Goal: Task Accomplishment & Management: Complete application form

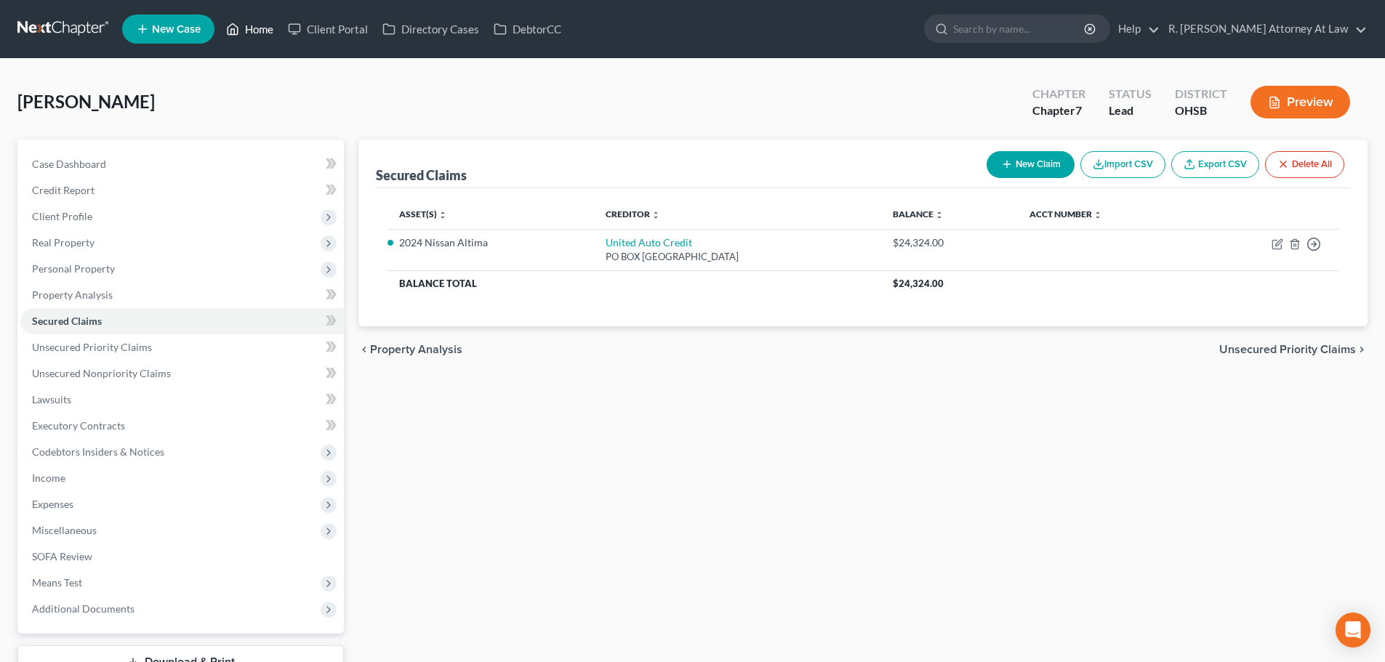
drag, startPoint x: 262, startPoint y: 28, endPoint x: 239, endPoint y: 28, distance: 23.3
click at [262, 28] on link "Home" at bounding box center [250, 29] width 62 height 26
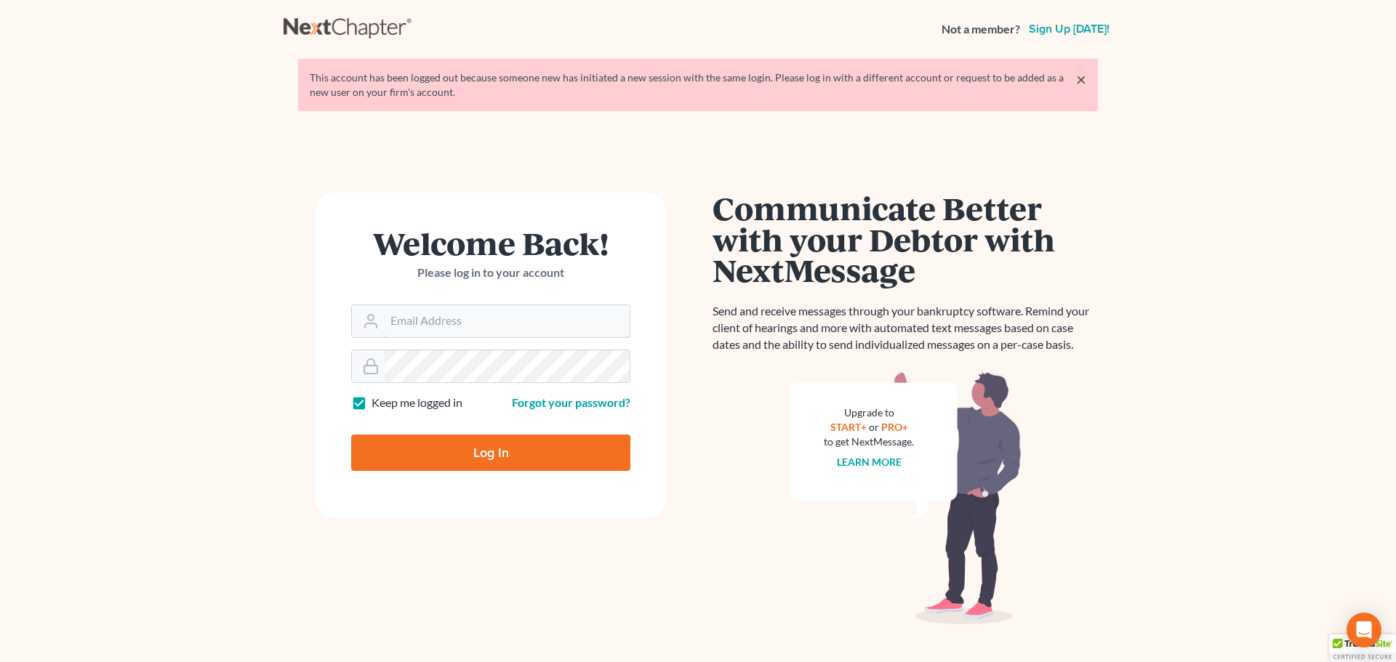
type input "[EMAIL_ADDRESS][DOMAIN_NAME]"
click at [476, 451] on input "Log In" at bounding box center [490, 453] width 279 height 36
type input "Thinking..."
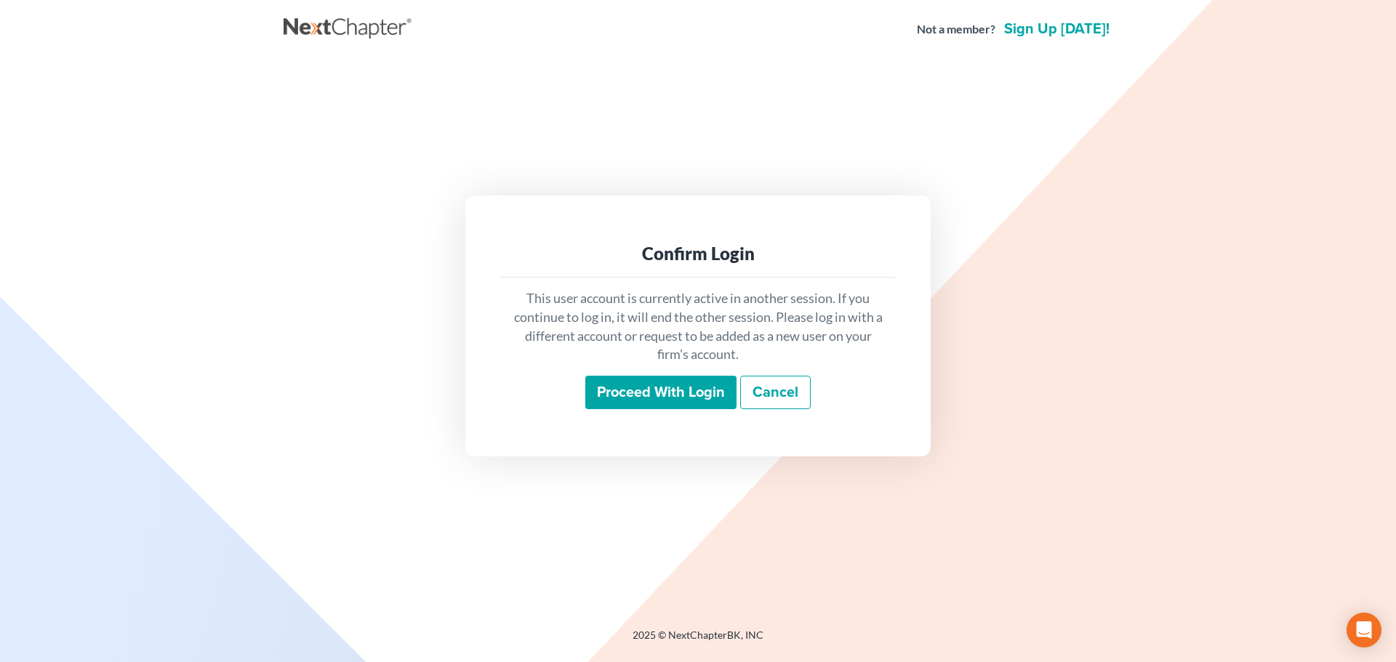
click at [661, 385] on input "Proceed with login" at bounding box center [660, 392] width 151 height 33
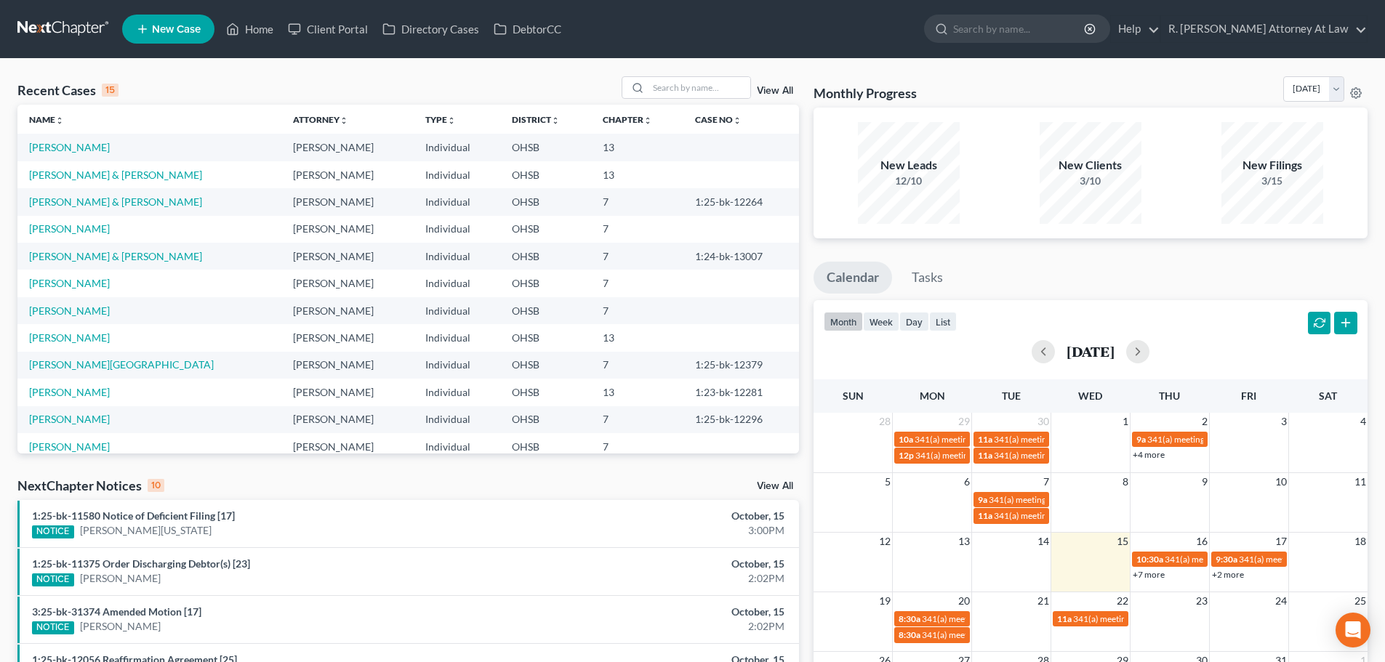
click at [140, 31] on icon at bounding box center [142, 28] width 13 height 17
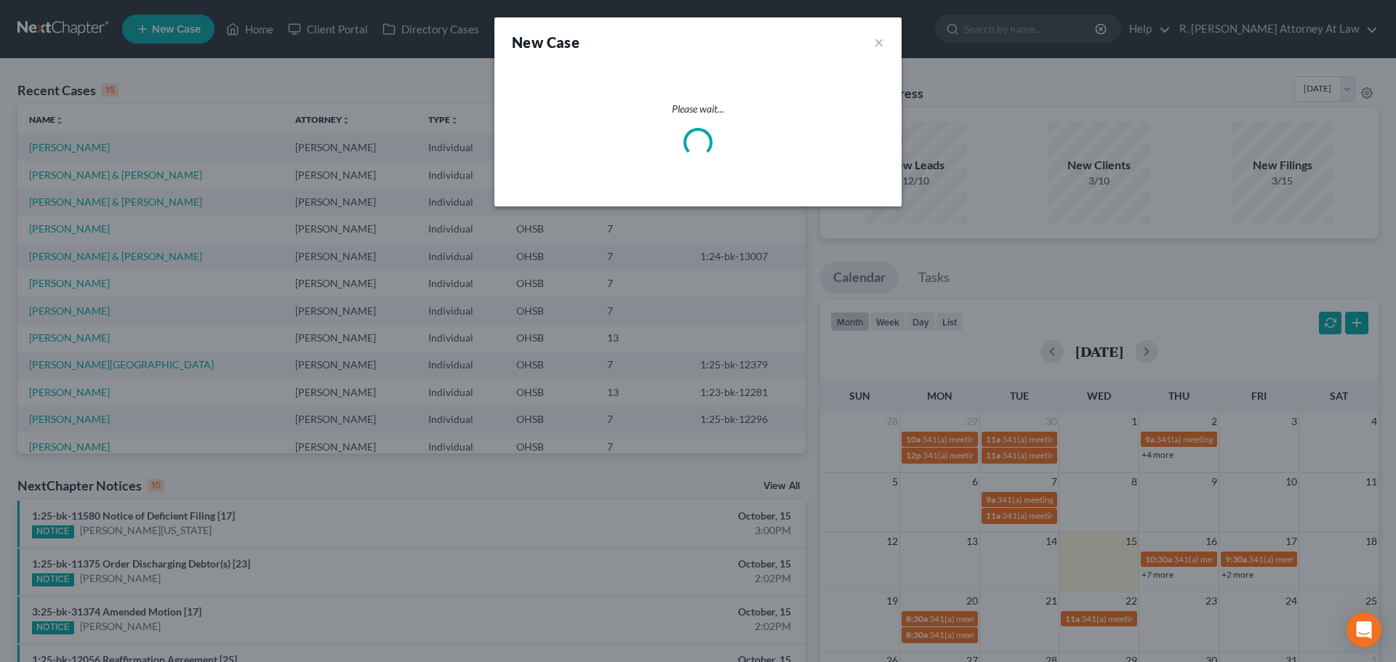
select select "62"
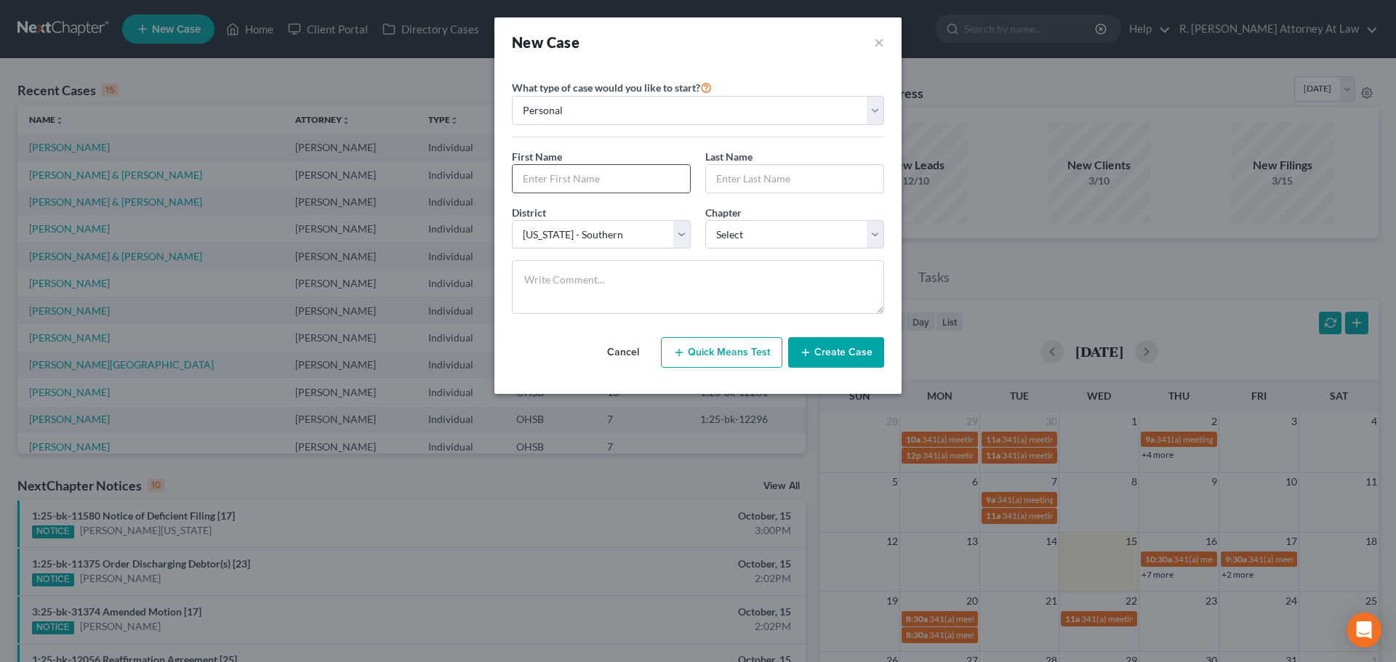
click at [540, 180] on input "text" at bounding box center [601, 179] width 177 height 28
type input "[PERSON_NAME]"
type input "d"
type input "[PERSON_NAME]"
drag, startPoint x: 561, startPoint y: 177, endPoint x: 570, endPoint y: 178, distance: 8.8
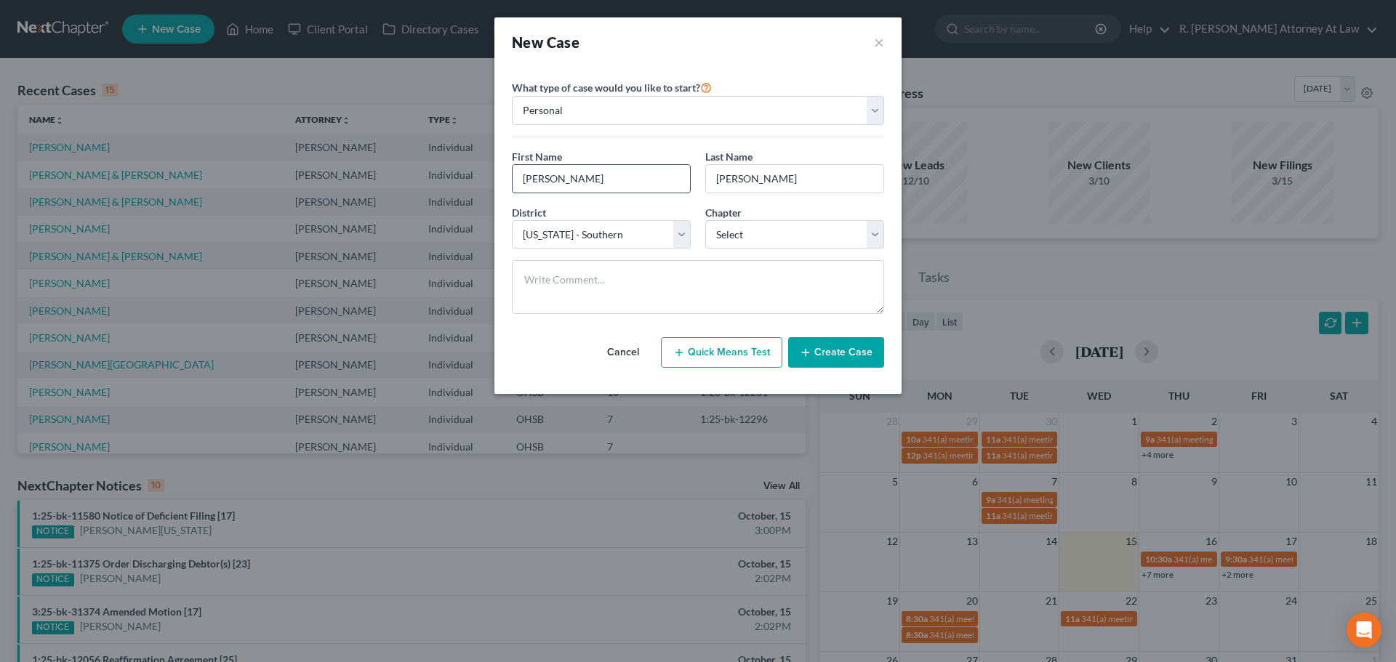
click at [564, 177] on input "[PERSON_NAME]" at bounding box center [601, 179] width 177 height 28
type input "[PERSON_NAME]"
click at [734, 225] on select "Select 7 11 12 13" at bounding box center [794, 234] width 179 height 29
select select "0"
click at [705, 220] on select "Select 7 11 12 13" at bounding box center [794, 234] width 179 height 29
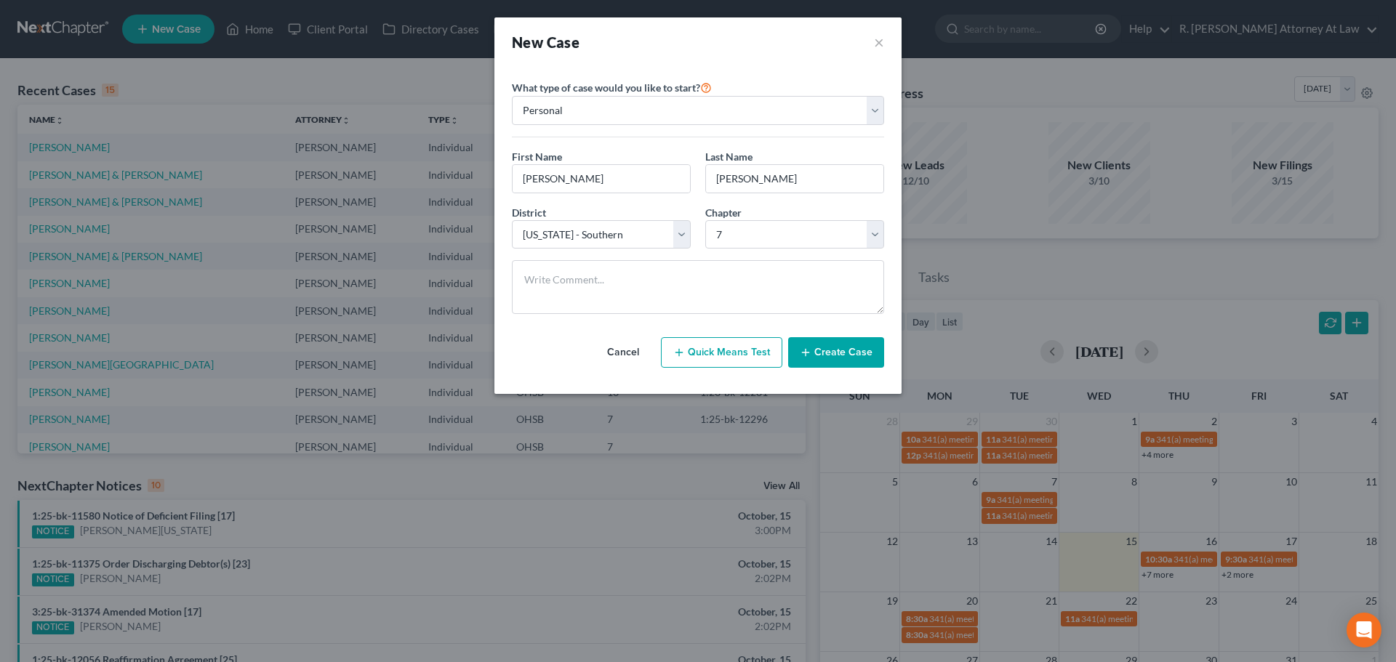
click at [804, 350] on icon "button" at bounding box center [806, 353] width 12 height 12
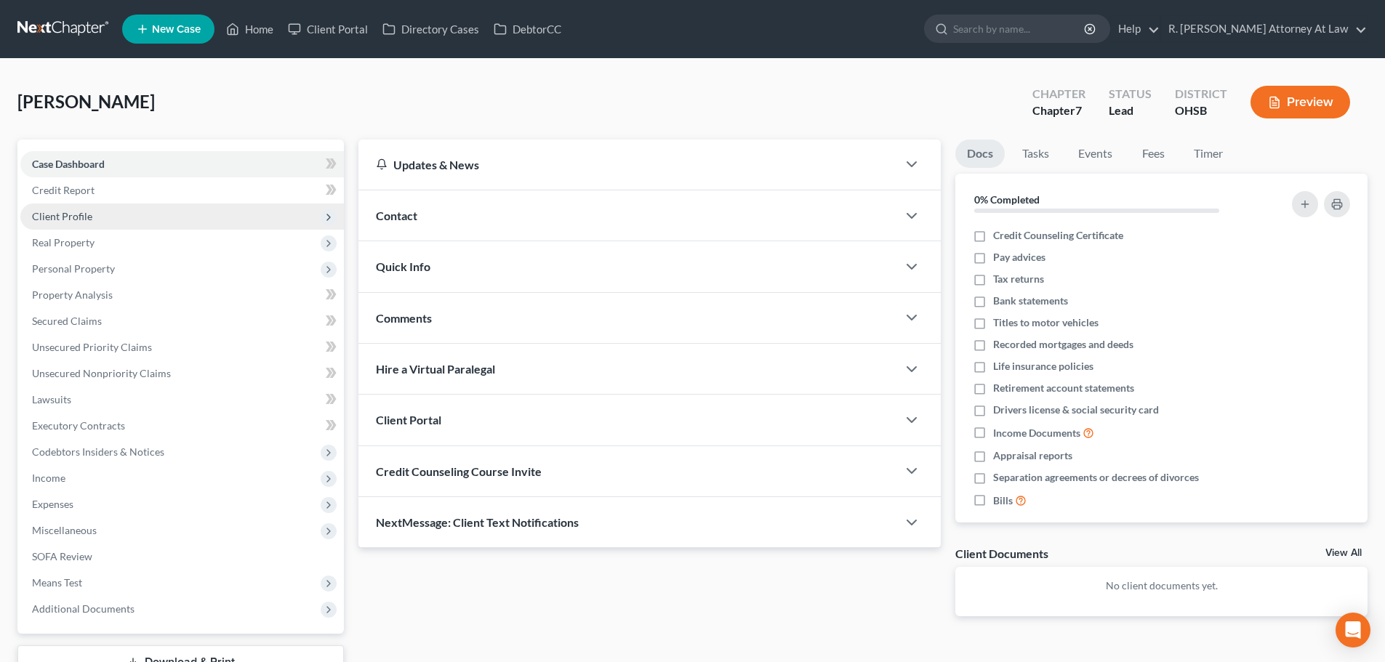
click at [68, 215] on span "Client Profile" at bounding box center [62, 216] width 60 height 12
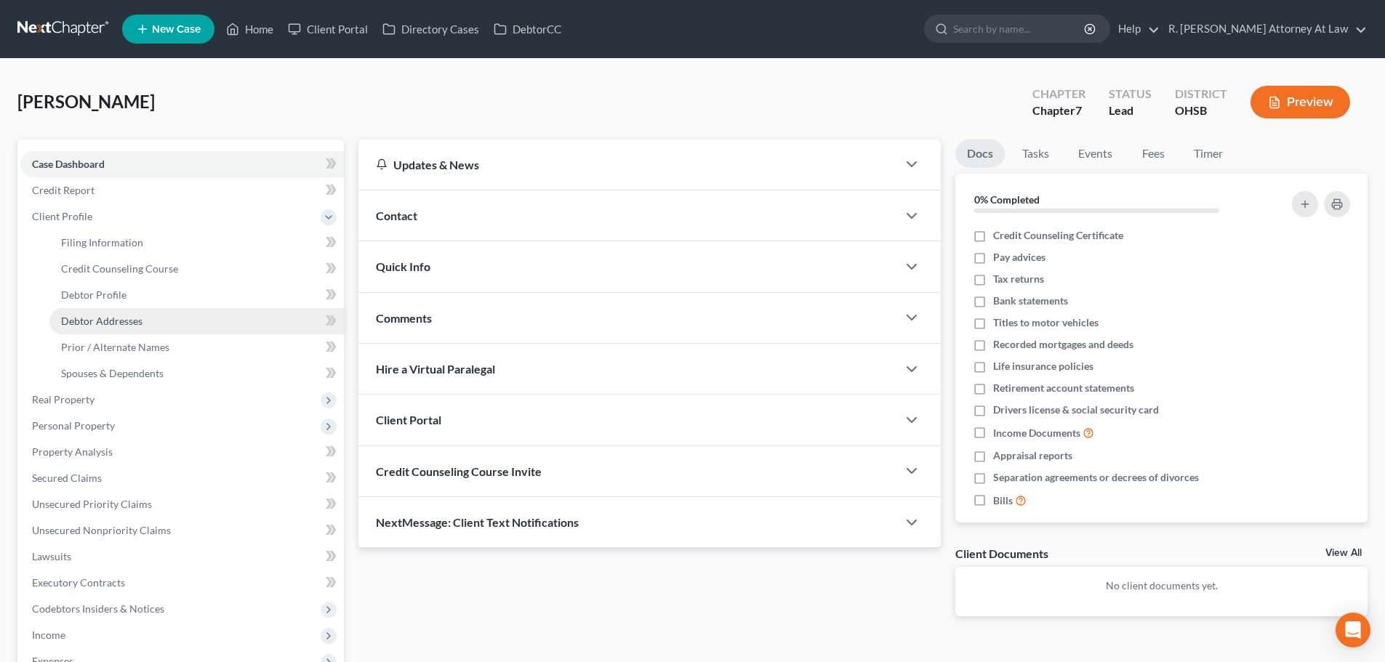
click at [79, 318] on span "Debtor Addresses" at bounding box center [101, 321] width 81 height 12
select select "0"
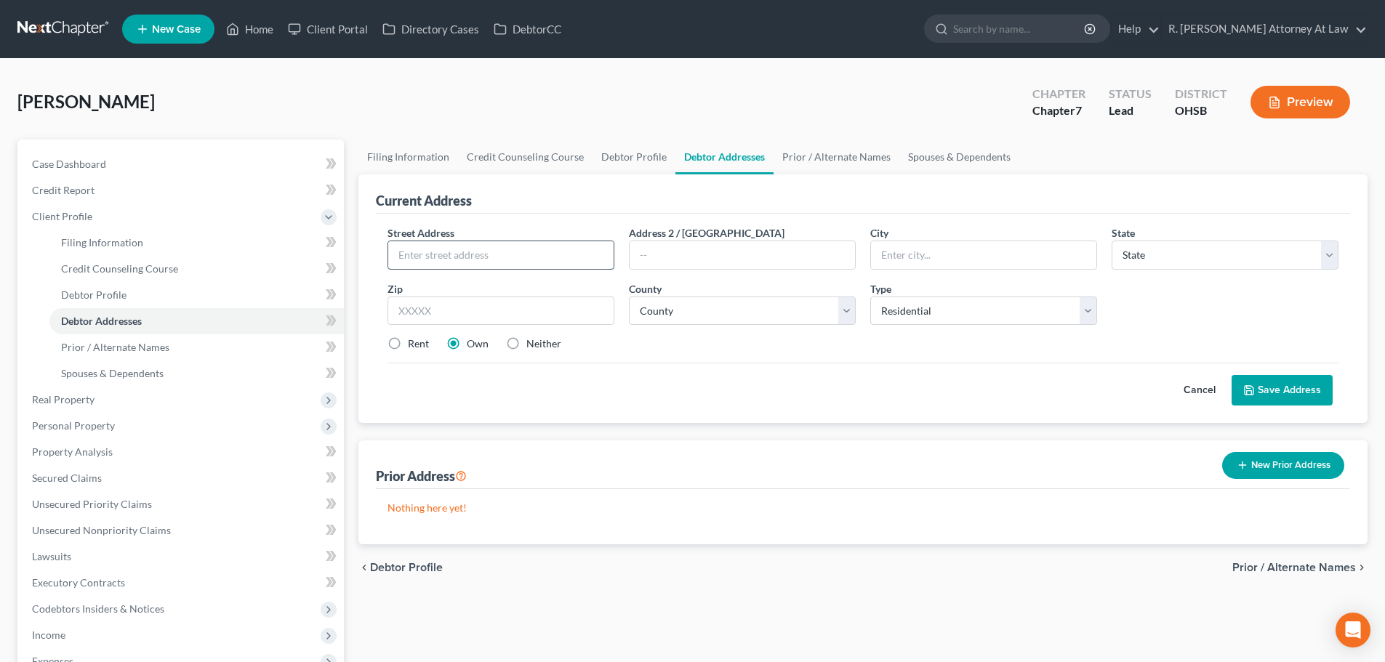
click at [412, 257] on input "text" at bounding box center [500, 255] width 225 height 28
type input "[STREET_ADDRESS][PERSON_NAME]"
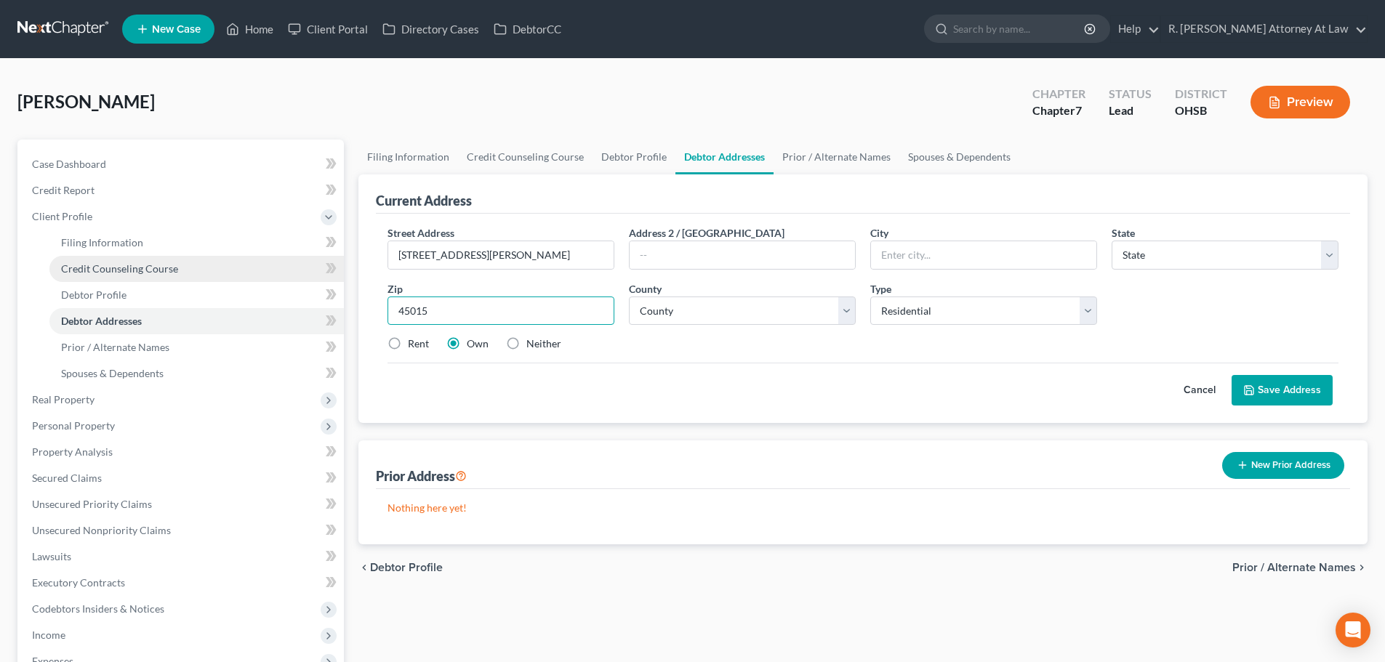
type input "45015"
type input "[PERSON_NAME]"
select select "36"
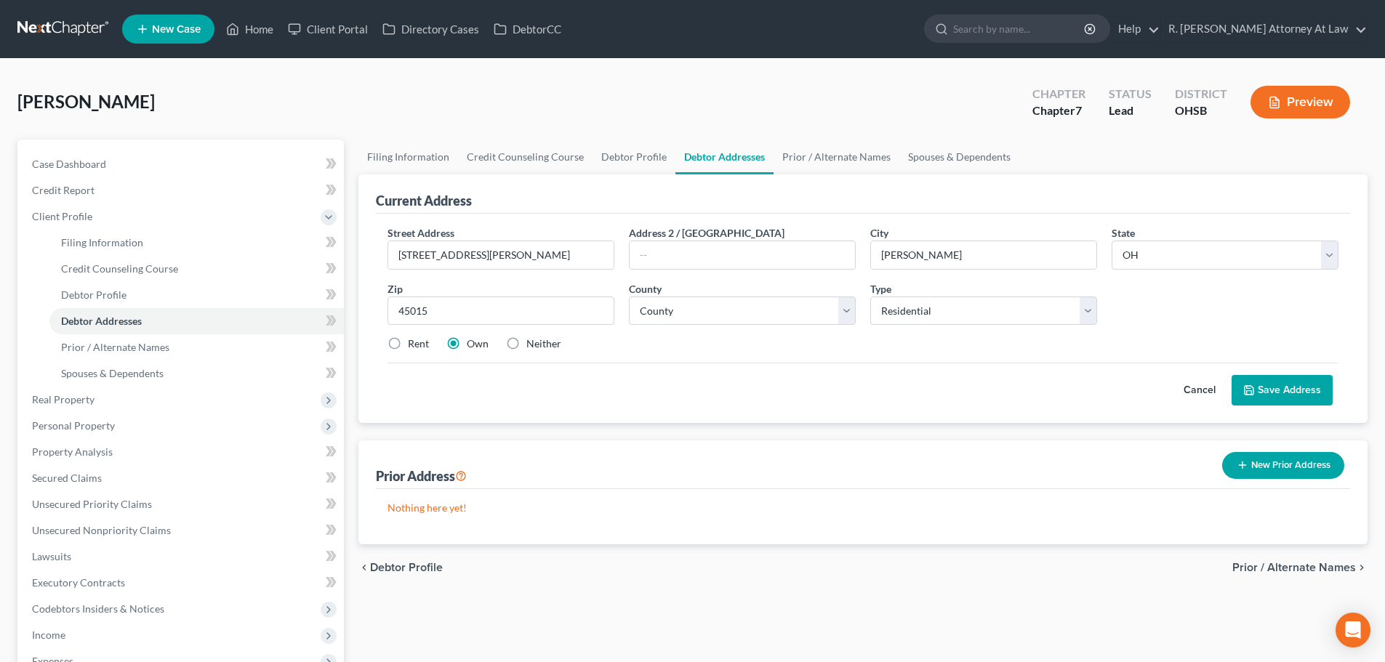
click at [408, 343] on label "Rent" at bounding box center [418, 344] width 21 height 15
click at [414, 343] on input "Rent" at bounding box center [418, 341] width 9 height 9
radio input "true"
click at [467, 342] on label "Own" at bounding box center [478, 344] width 22 height 15
click at [473, 342] on input "Own" at bounding box center [477, 341] width 9 height 9
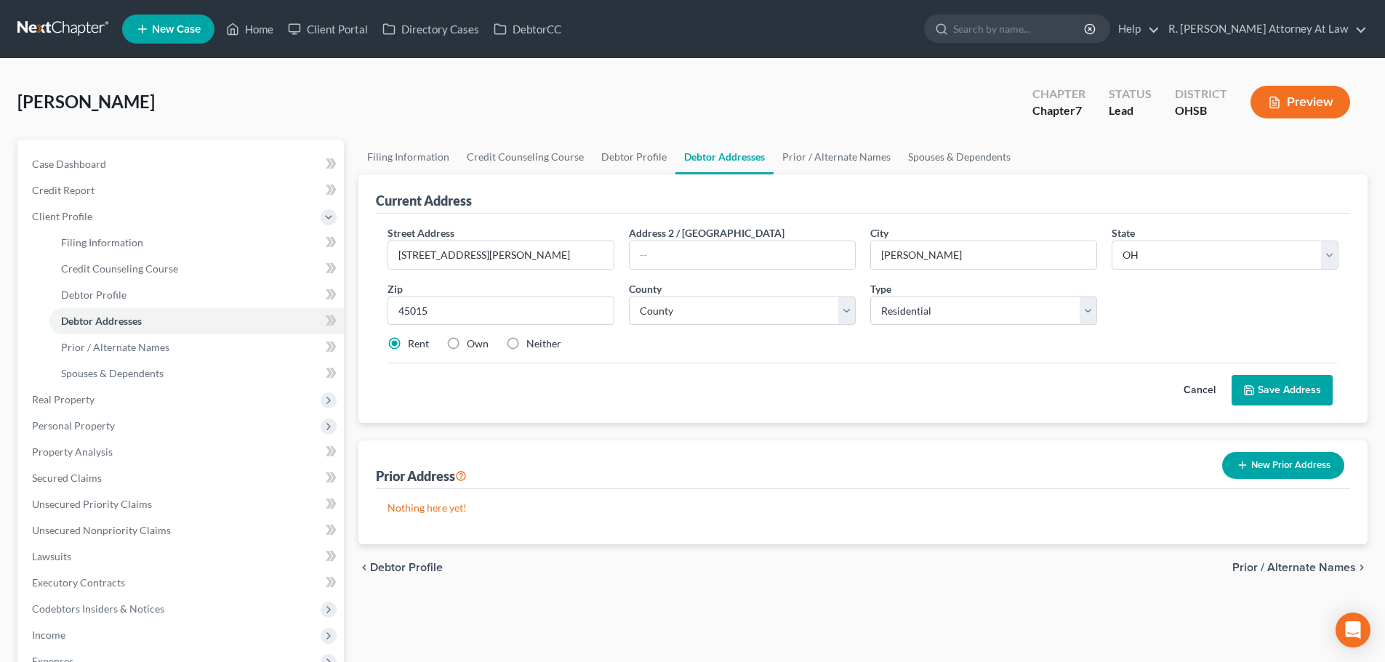
radio input "true"
click at [1269, 390] on button "Save Address" at bounding box center [1282, 390] width 101 height 31
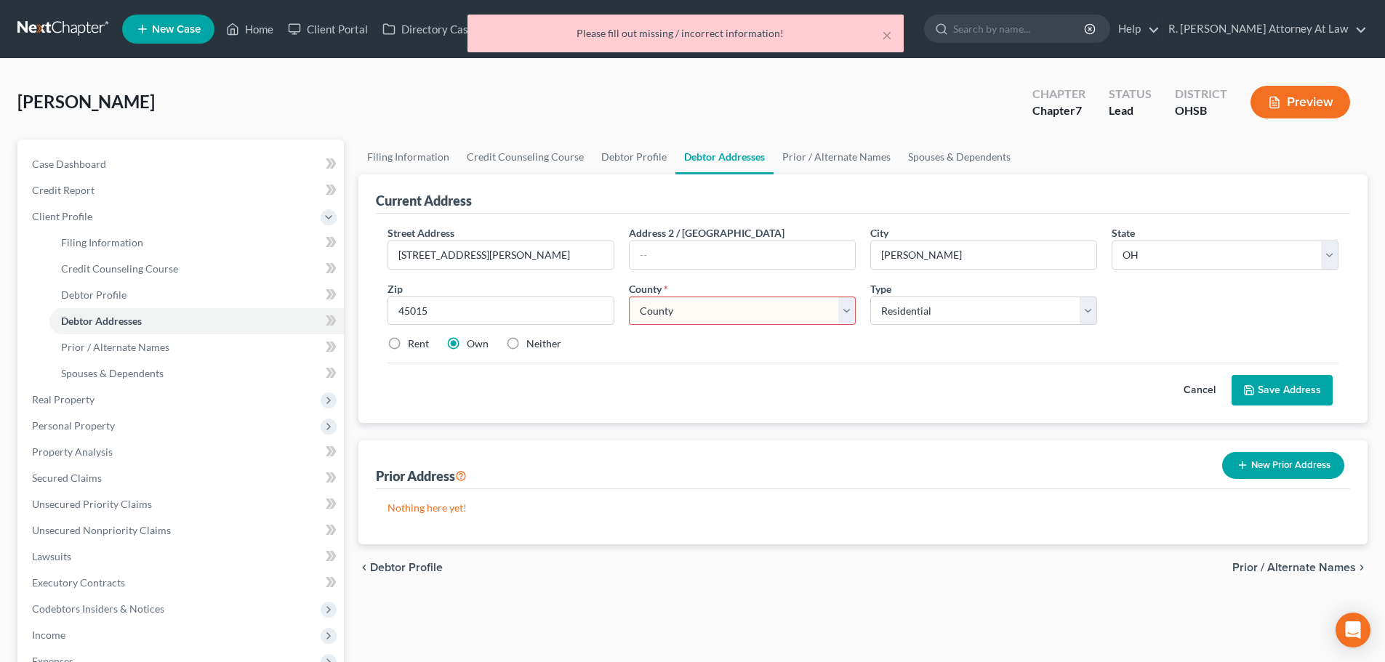
click at [662, 314] on select "County [GEOGRAPHIC_DATA] [GEOGRAPHIC_DATA] [GEOGRAPHIC_DATA] [GEOGRAPHIC_DATA] …" at bounding box center [742, 311] width 227 height 29
select select "8"
click at [629, 297] on select "County [GEOGRAPHIC_DATA] [GEOGRAPHIC_DATA] [GEOGRAPHIC_DATA] [GEOGRAPHIC_DATA] …" at bounding box center [742, 311] width 227 height 29
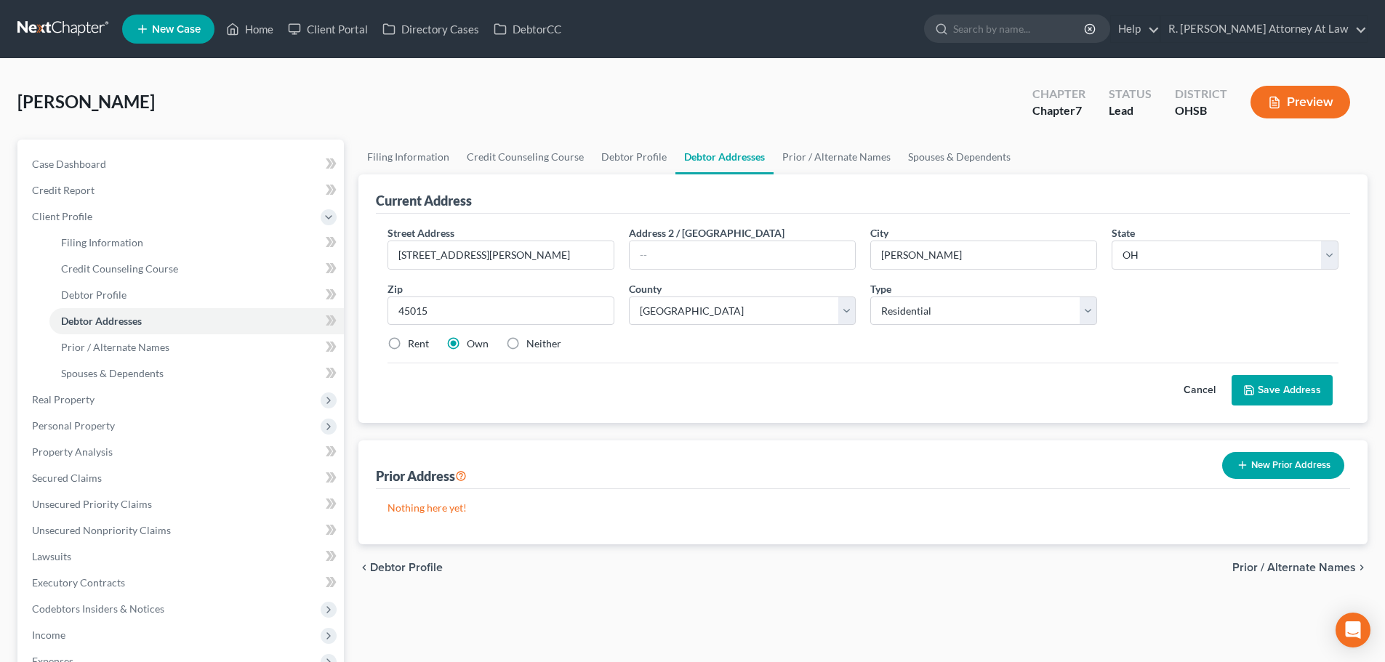
click at [1248, 390] on icon at bounding box center [1249, 391] width 12 height 12
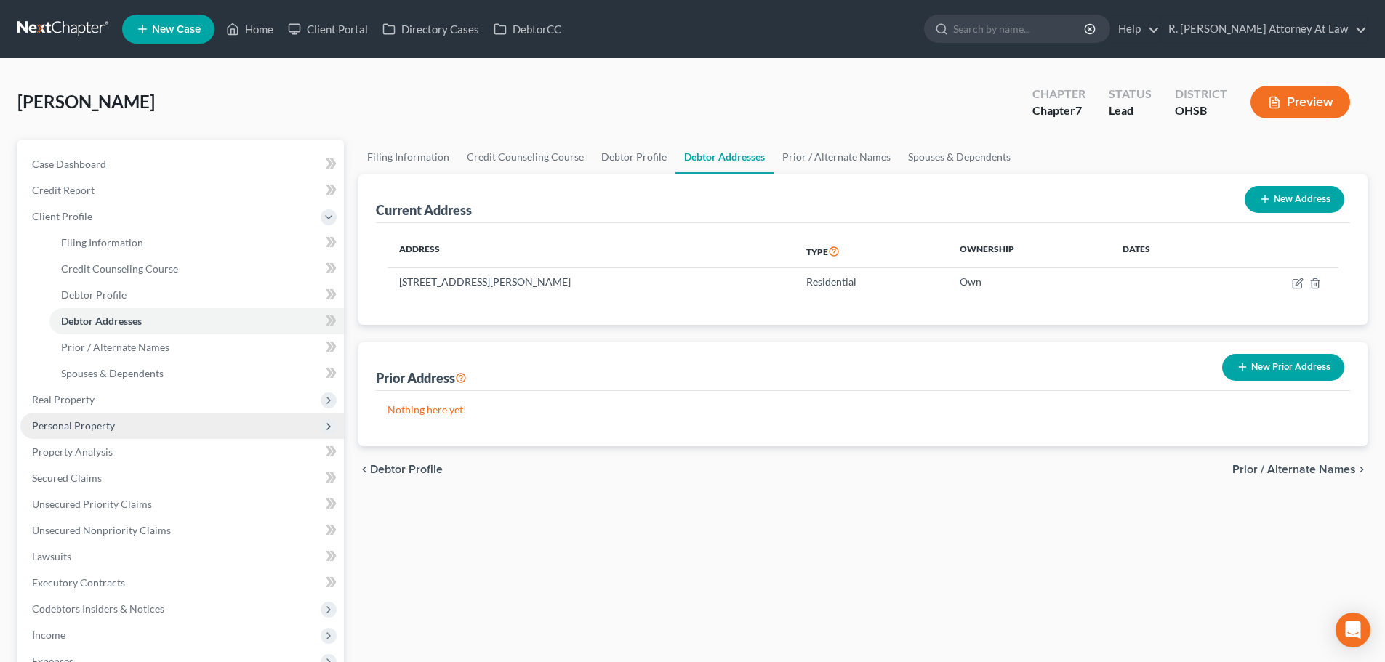
click at [68, 422] on span "Personal Property" at bounding box center [73, 426] width 83 height 12
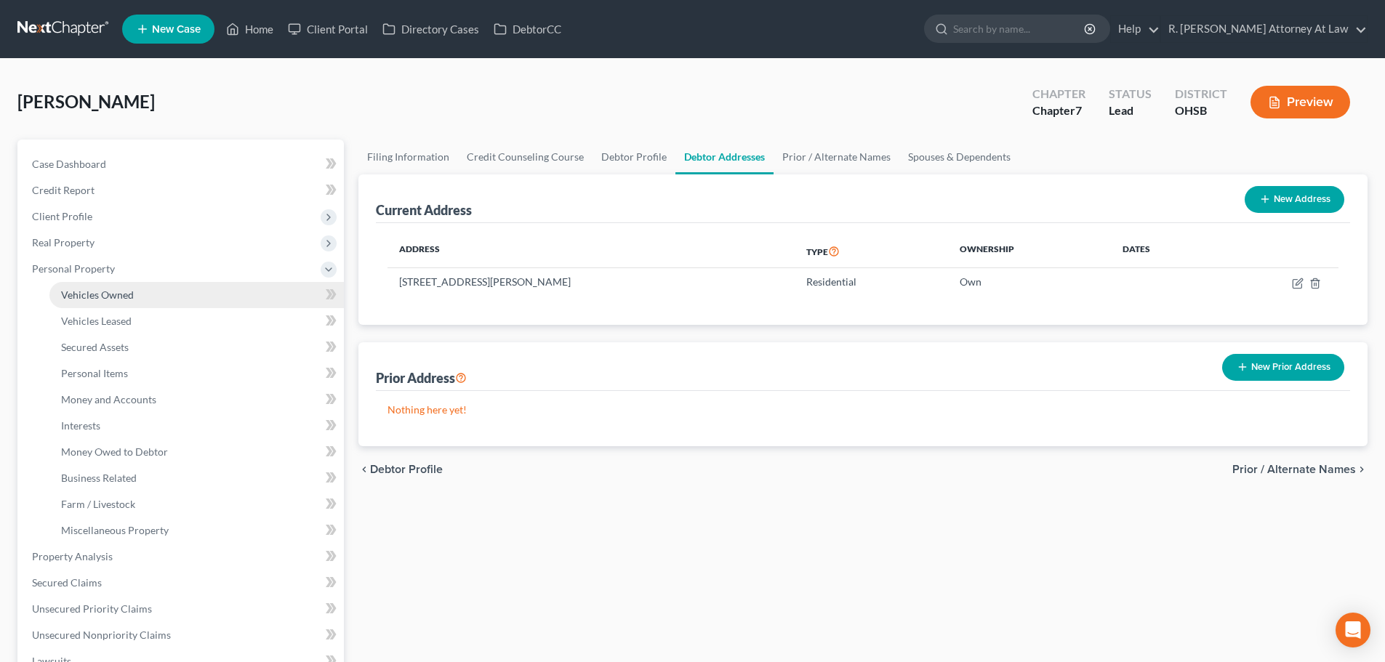
click at [81, 291] on span "Vehicles Owned" at bounding box center [97, 295] width 73 height 12
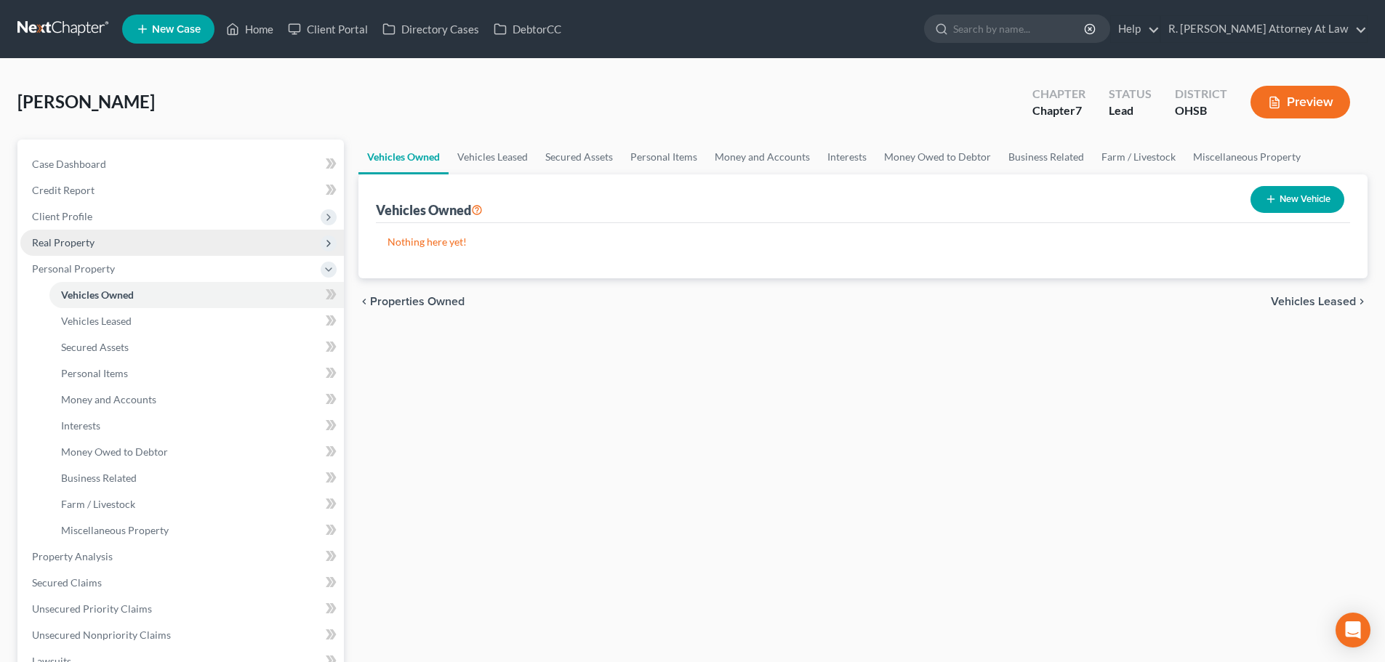
click at [60, 243] on span "Real Property" at bounding box center [63, 242] width 63 height 12
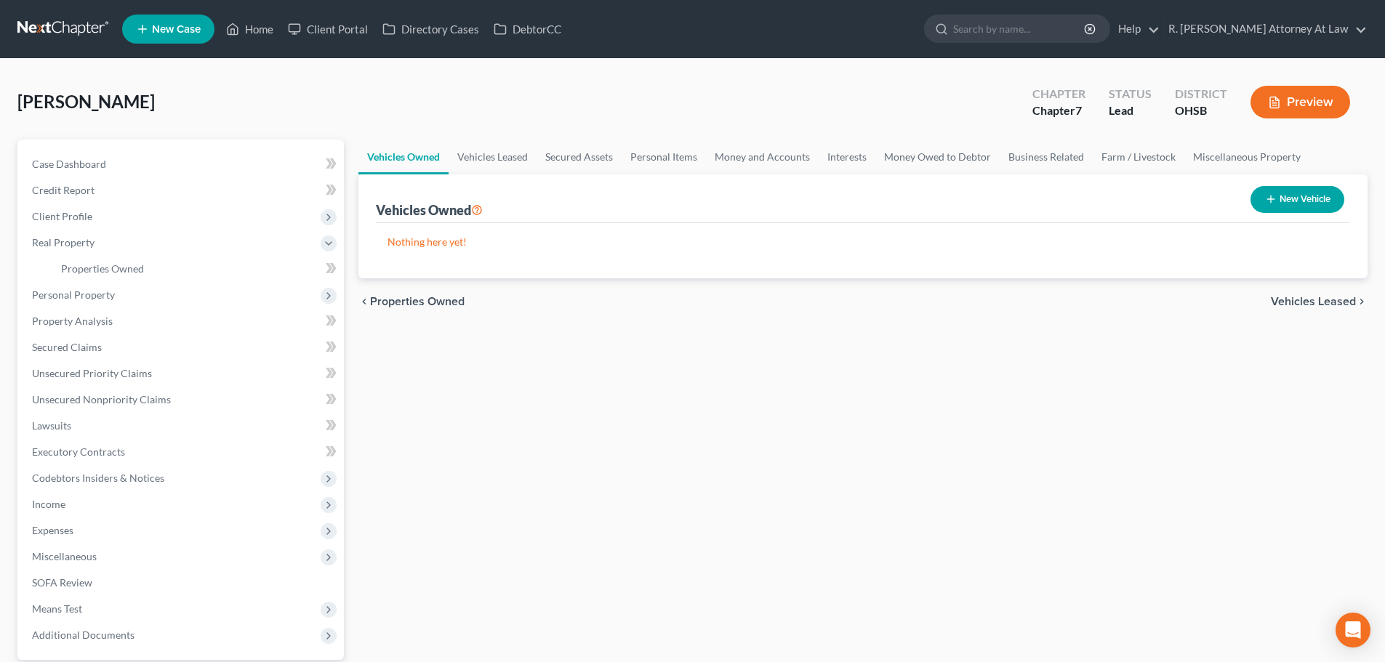
click at [1281, 198] on button "New Vehicle" at bounding box center [1298, 199] width 94 height 27
select select "0"
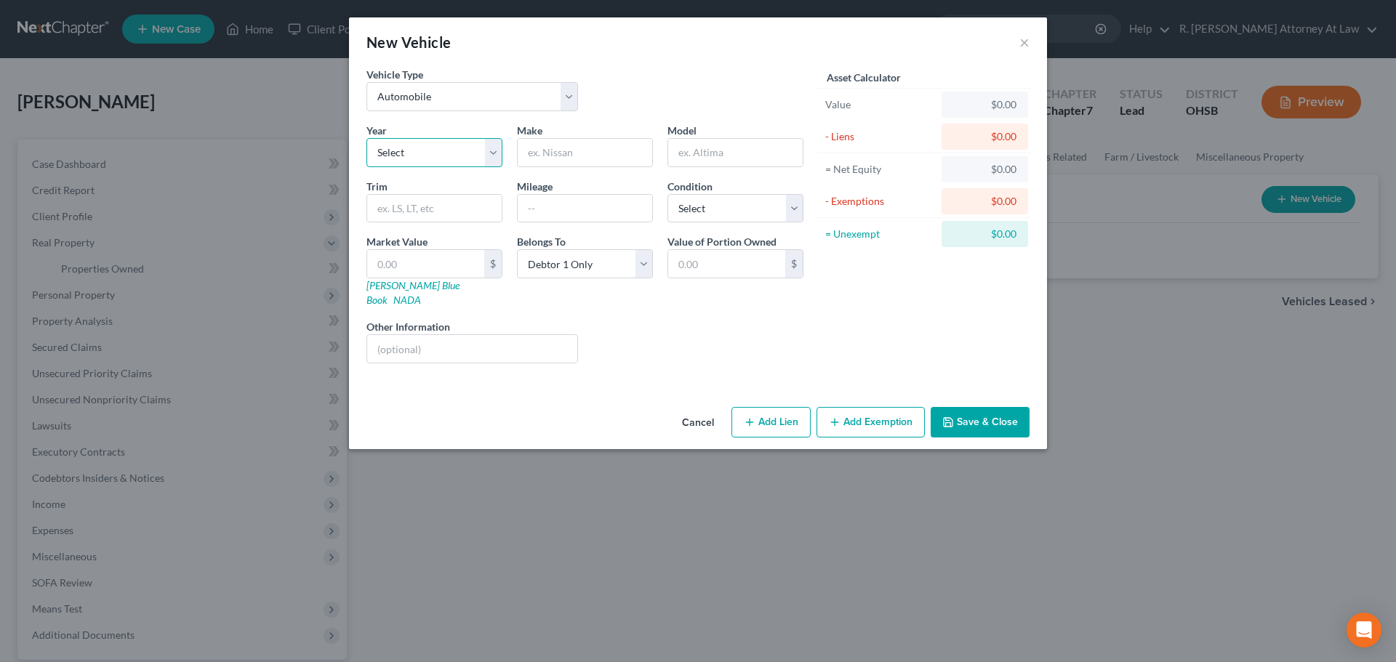
click at [489, 157] on select "Select 2026 2025 2024 2023 2022 2021 2020 2019 2018 2017 2016 2015 2014 2013 20…" at bounding box center [434, 152] width 136 height 29
click at [545, 157] on input "text" at bounding box center [585, 153] width 135 height 28
type input "dodge"
type input "charger"
click at [489, 156] on select "Select 2026 2025 2024 2023 2022 2021 2020 2019 2018 2017 2016 2015 2014 2013 20…" at bounding box center [434, 152] width 136 height 29
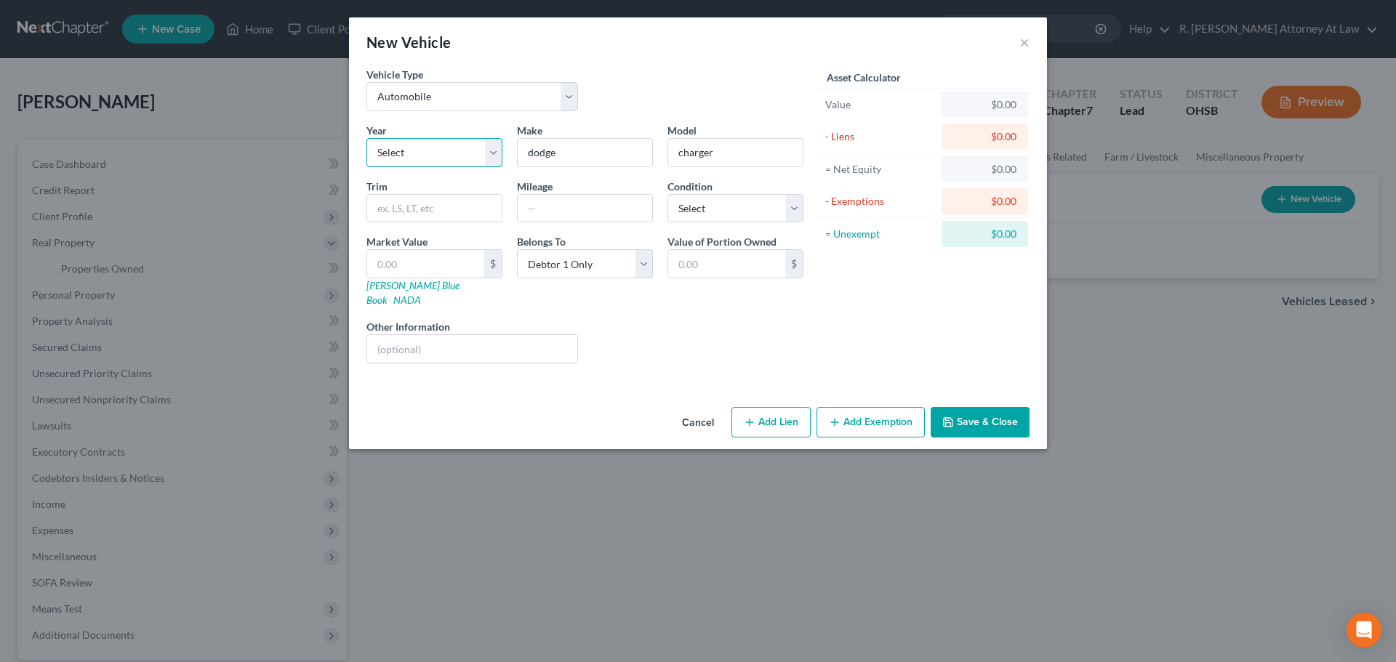
select select "7"
click at [366, 138] on select "Select 2026 2025 2024 2023 2022 2021 2020 2019 2018 2017 2016 2015 2014 2013 20…" at bounding box center [434, 152] width 136 height 29
click at [566, 159] on input "dodge" at bounding box center [585, 153] width 135 height 28
type input "d"
type input "Dodge"
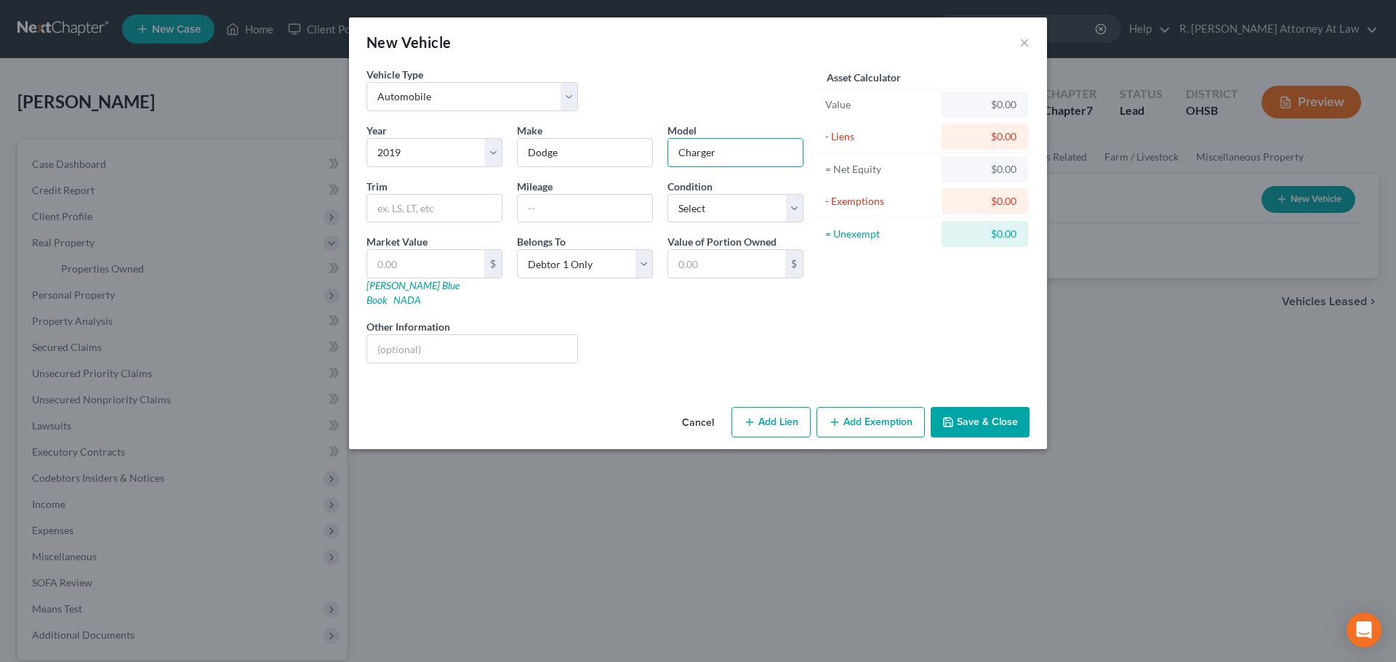
type input "Charger"
click at [975, 407] on button "Save & Close" at bounding box center [980, 422] width 99 height 31
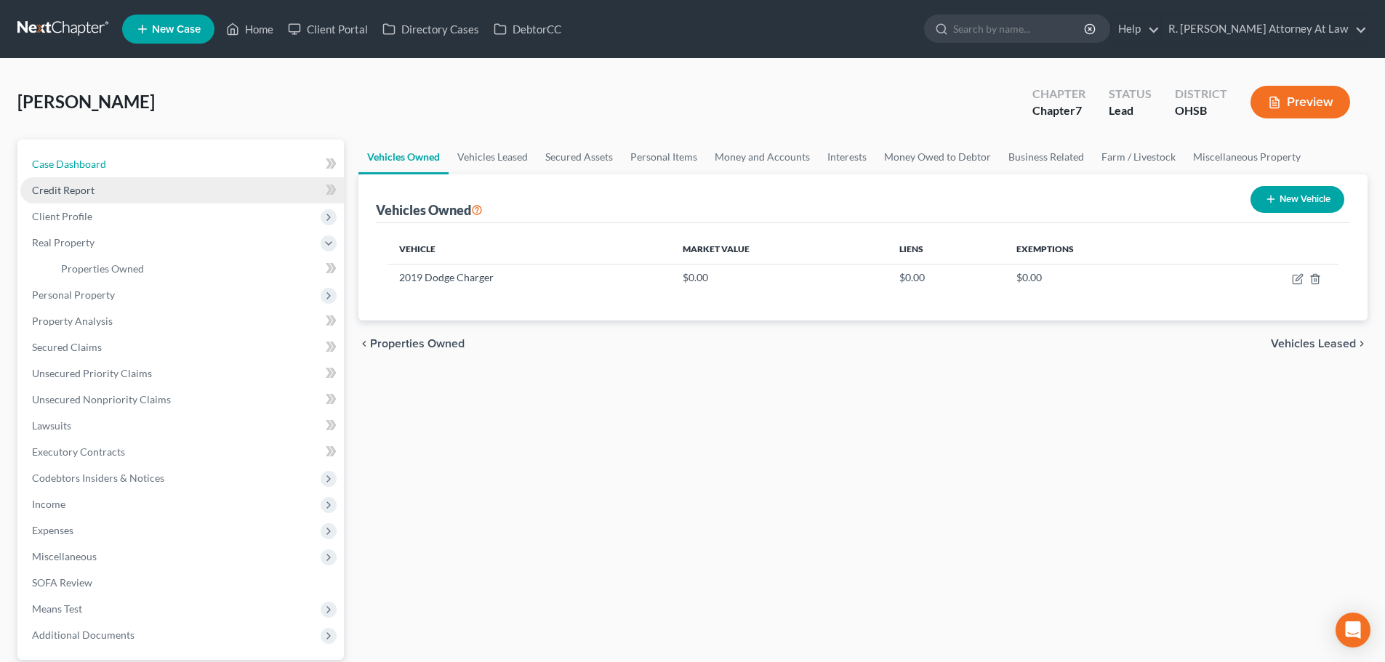
drag, startPoint x: 71, startPoint y: 159, endPoint x: 169, endPoint y: 181, distance: 100.7
click at [71, 159] on span "Case Dashboard" at bounding box center [69, 164] width 74 height 12
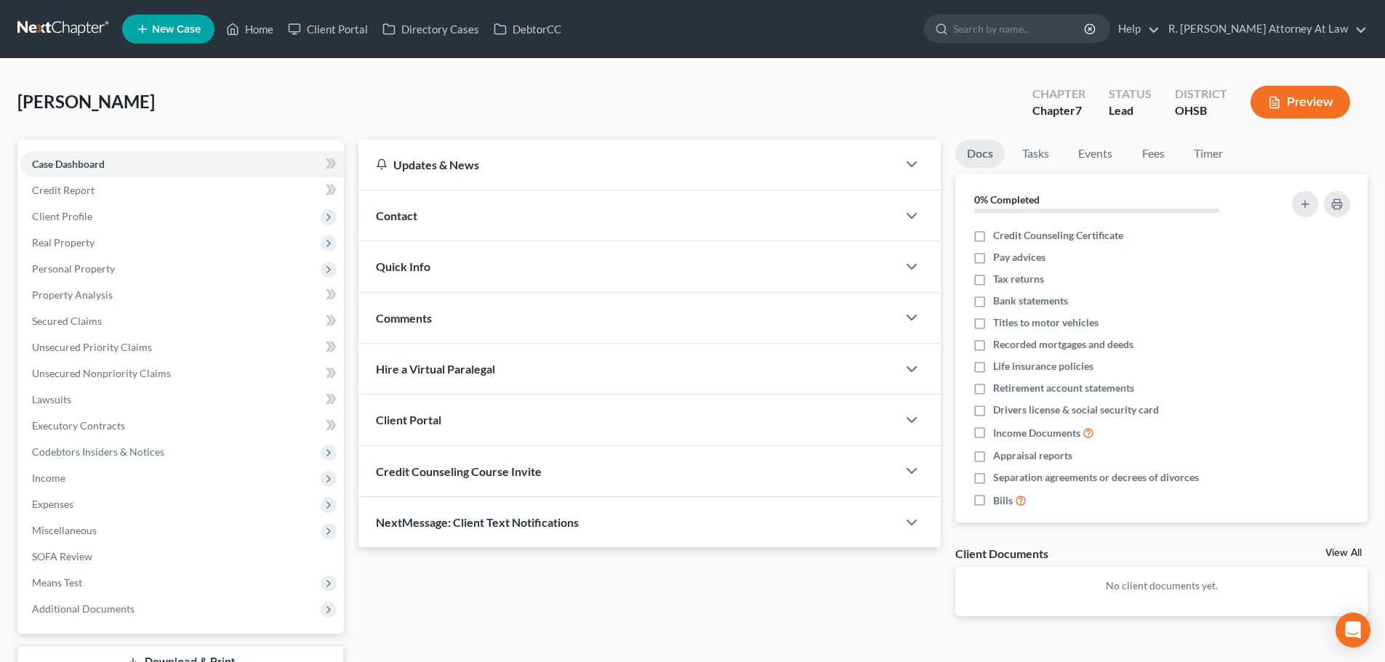
click at [404, 316] on span "Comments" at bounding box center [404, 318] width 56 height 14
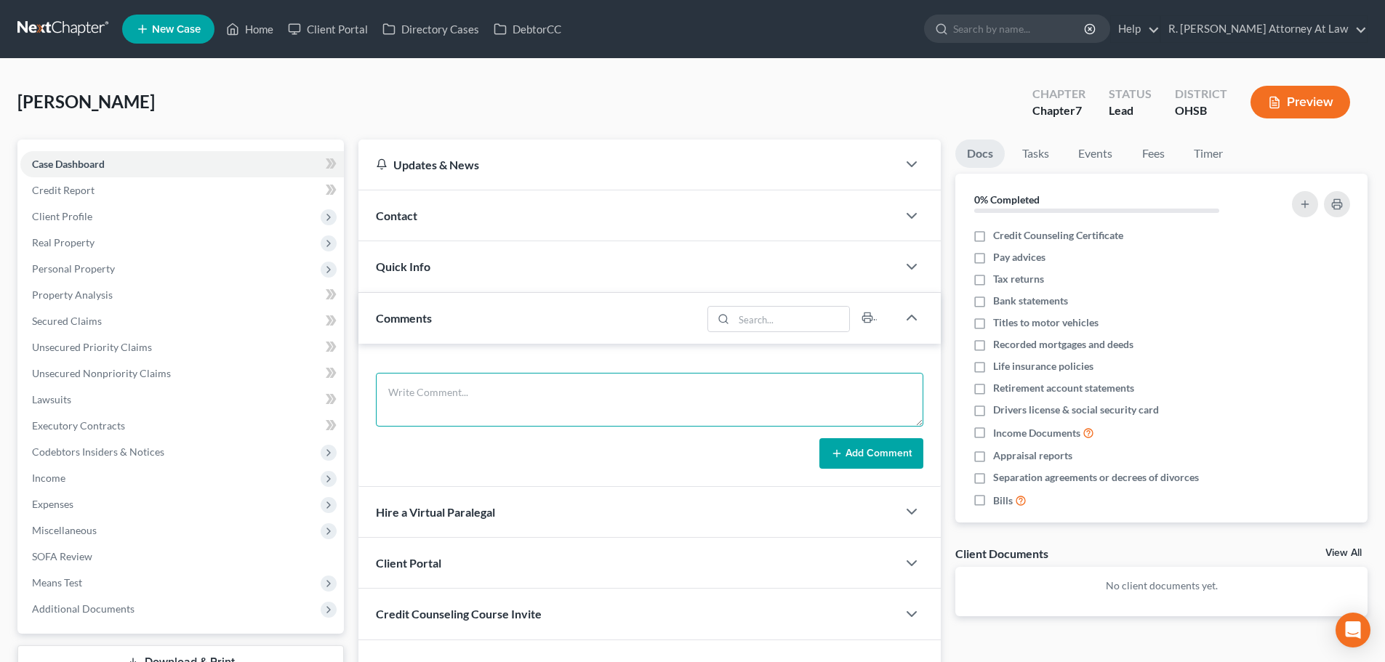
click at [433, 385] on textarea at bounding box center [650, 400] width 548 height 54
type textarea "dodge durango to wife more than [DATE]. ss disablity"
click at [60, 242] on span "Real Property" at bounding box center [63, 242] width 63 height 12
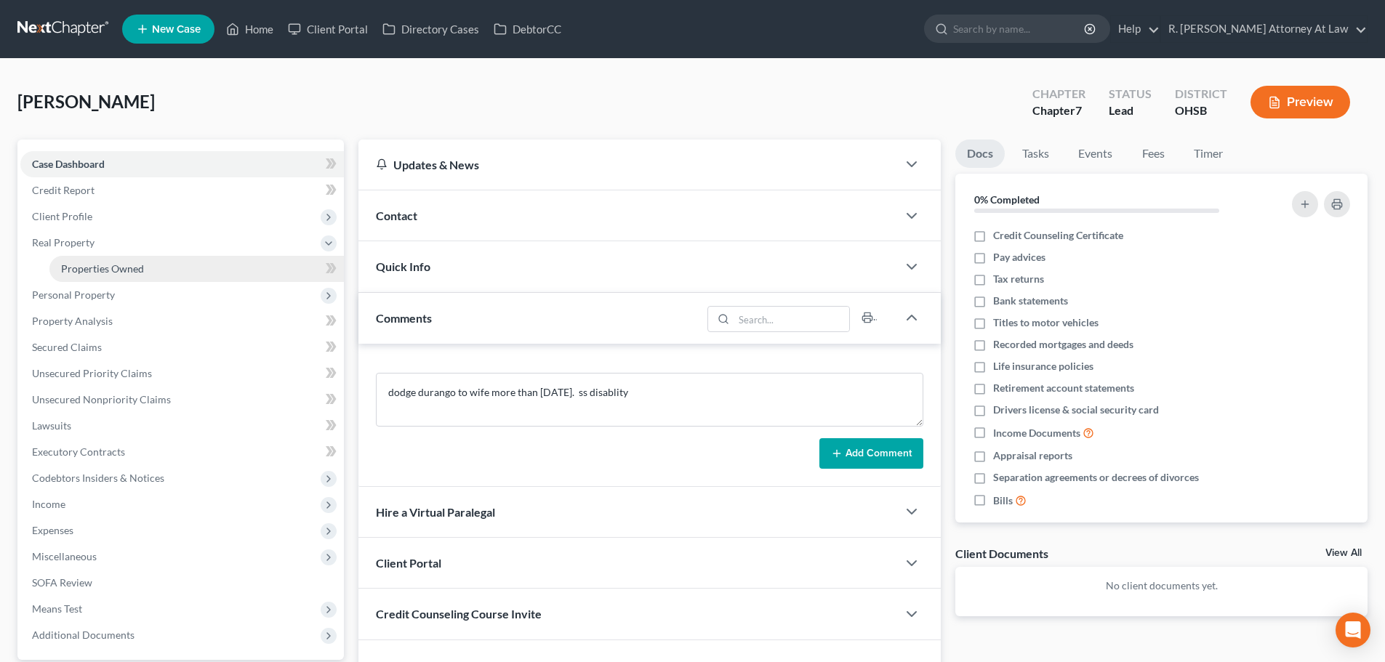
click at [86, 263] on span "Properties Owned" at bounding box center [102, 268] width 83 height 12
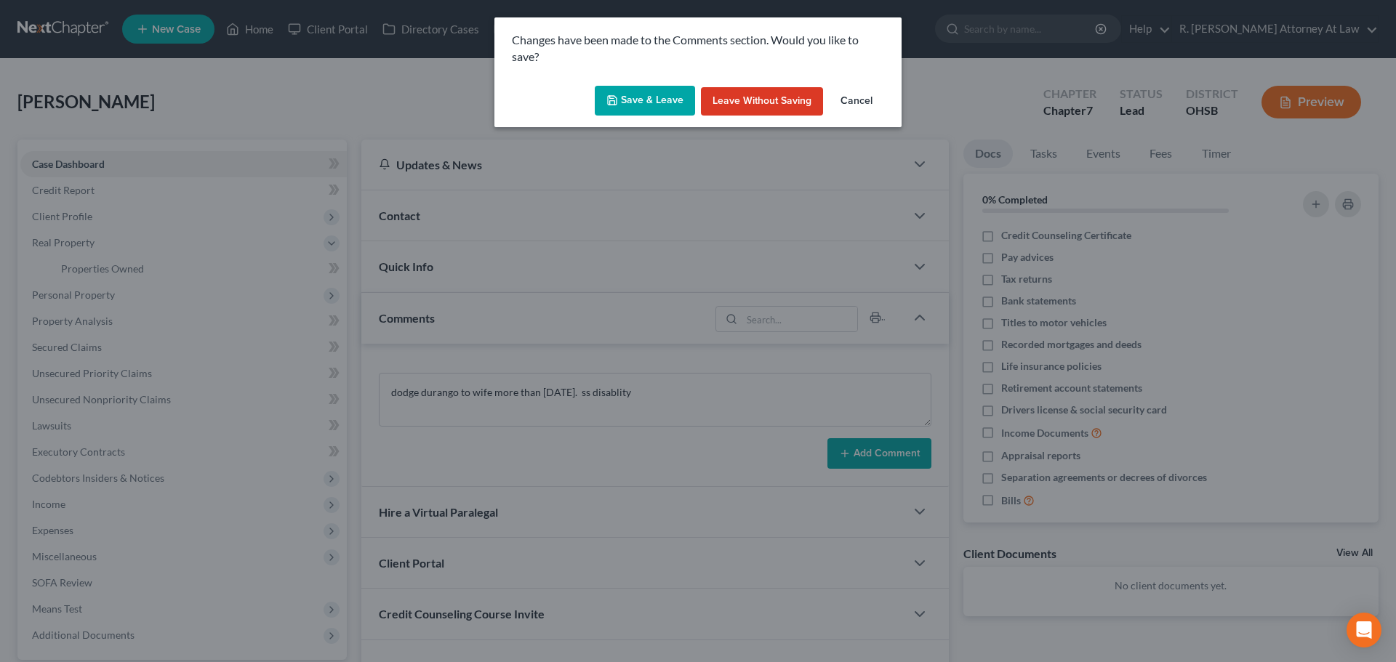
click at [617, 101] on icon "button" at bounding box center [612, 100] width 9 height 9
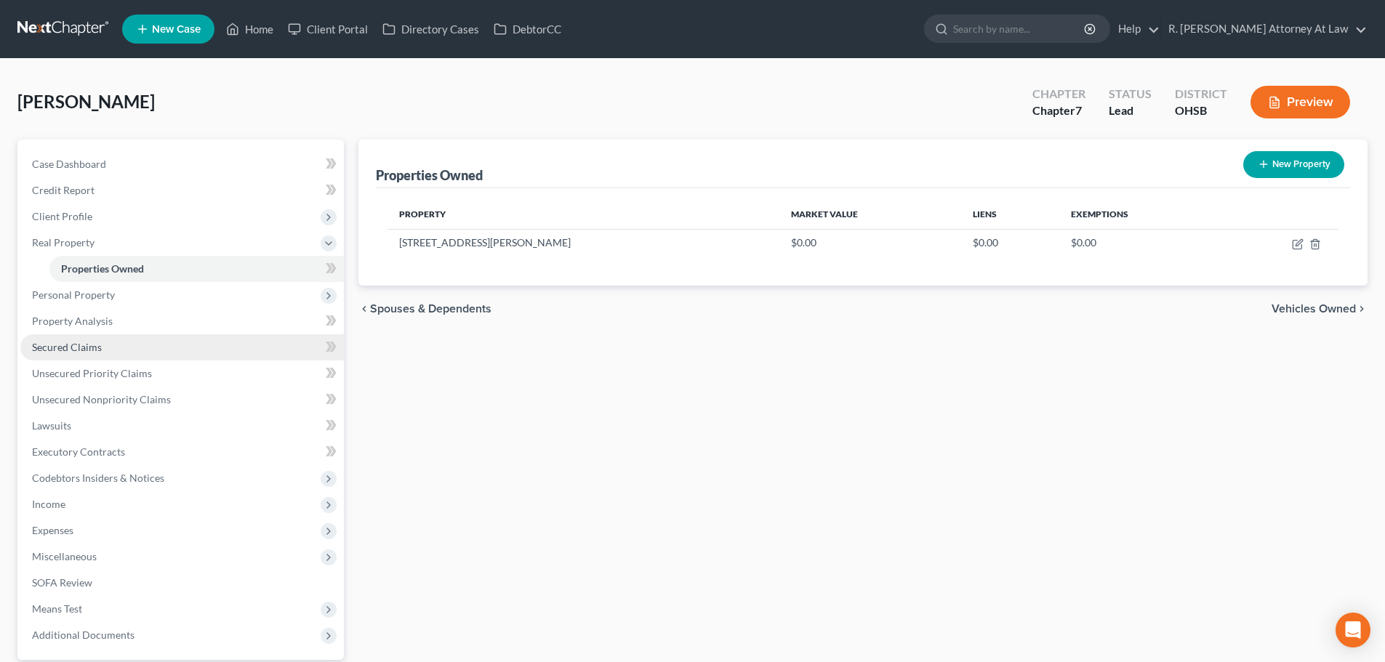
click at [76, 339] on link "Secured Claims" at bounding box center [182, 347] width 324 height 26
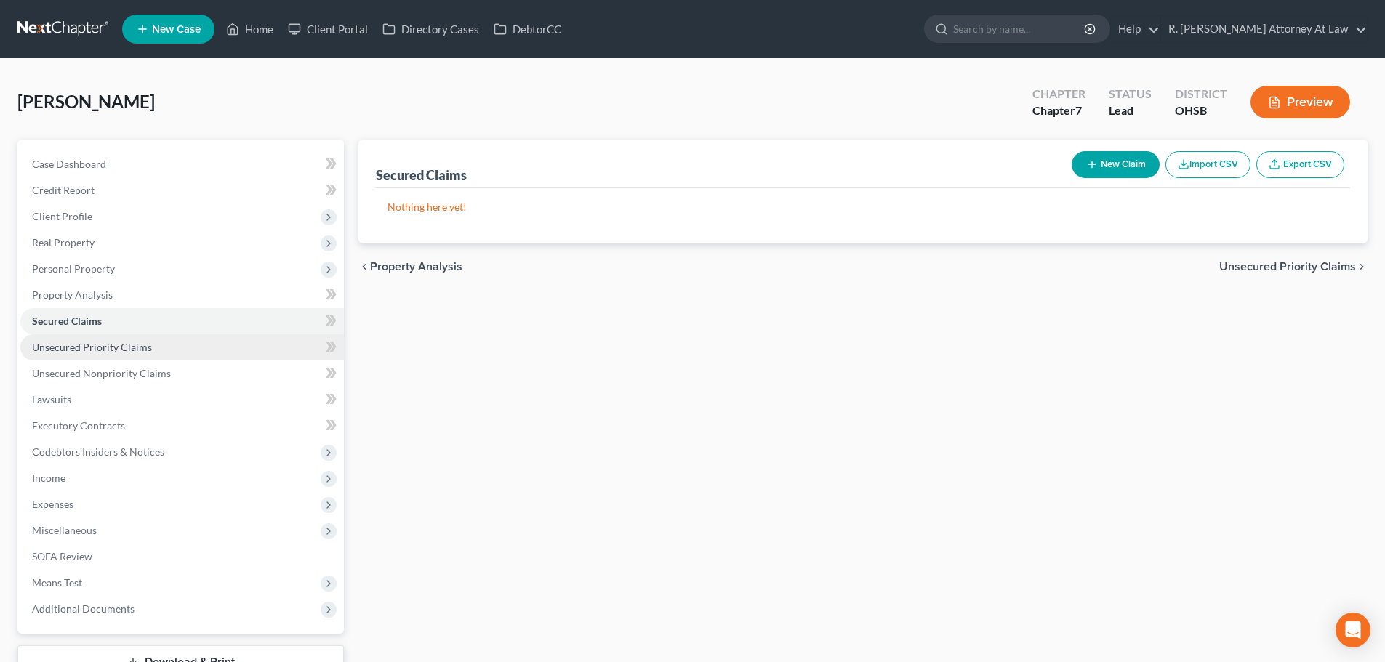
click at [116, 351] on span "Unsecured Priority Claims" at bounding box center [92, 347] width 120 height 12
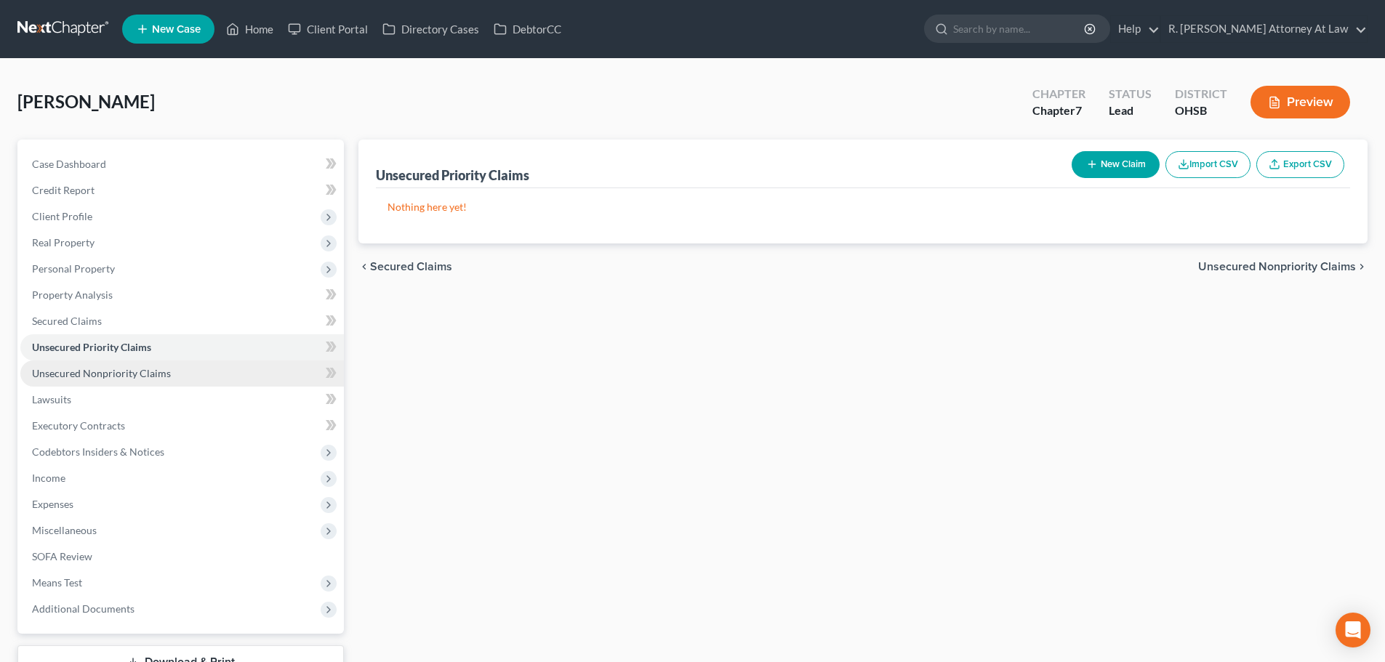
click at [108, 371] on span "Unsecured Nonpriority Claims" at bounding box center [101, 373] width 139 height 12
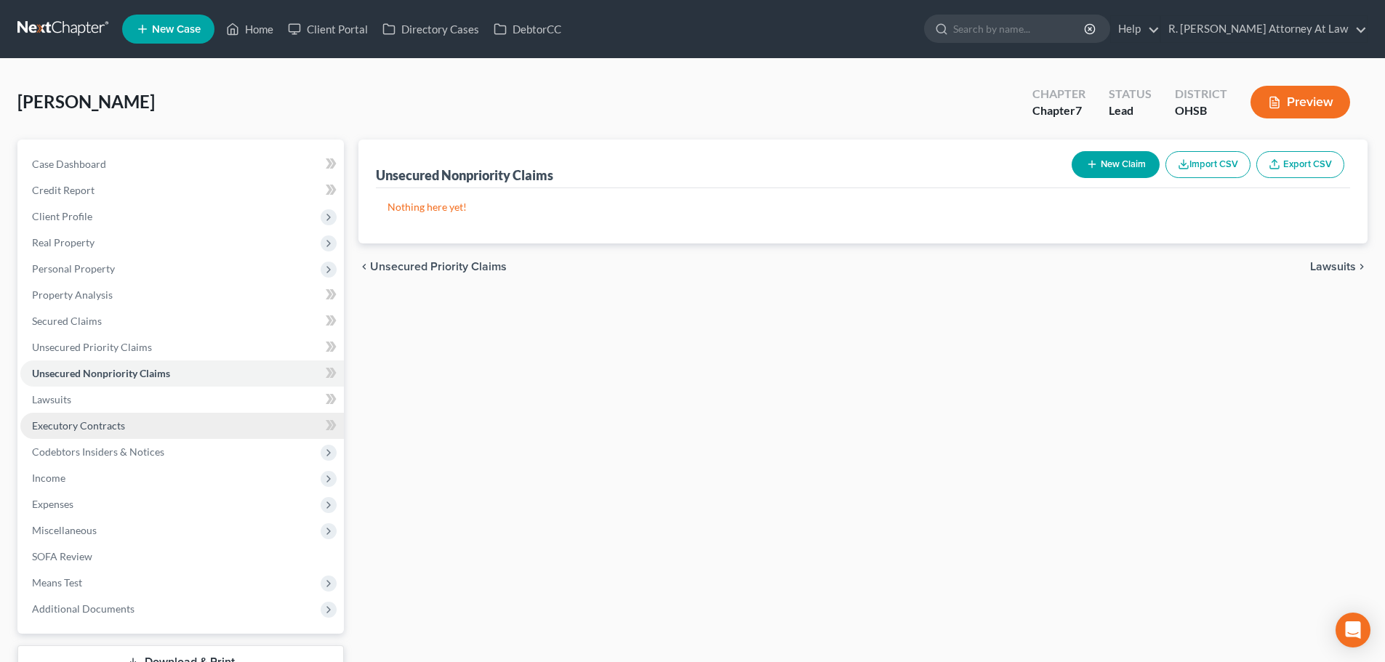
click at [63, 420] on span "Executory Contracts" at bounding box center [78, 426] width 93 height 12
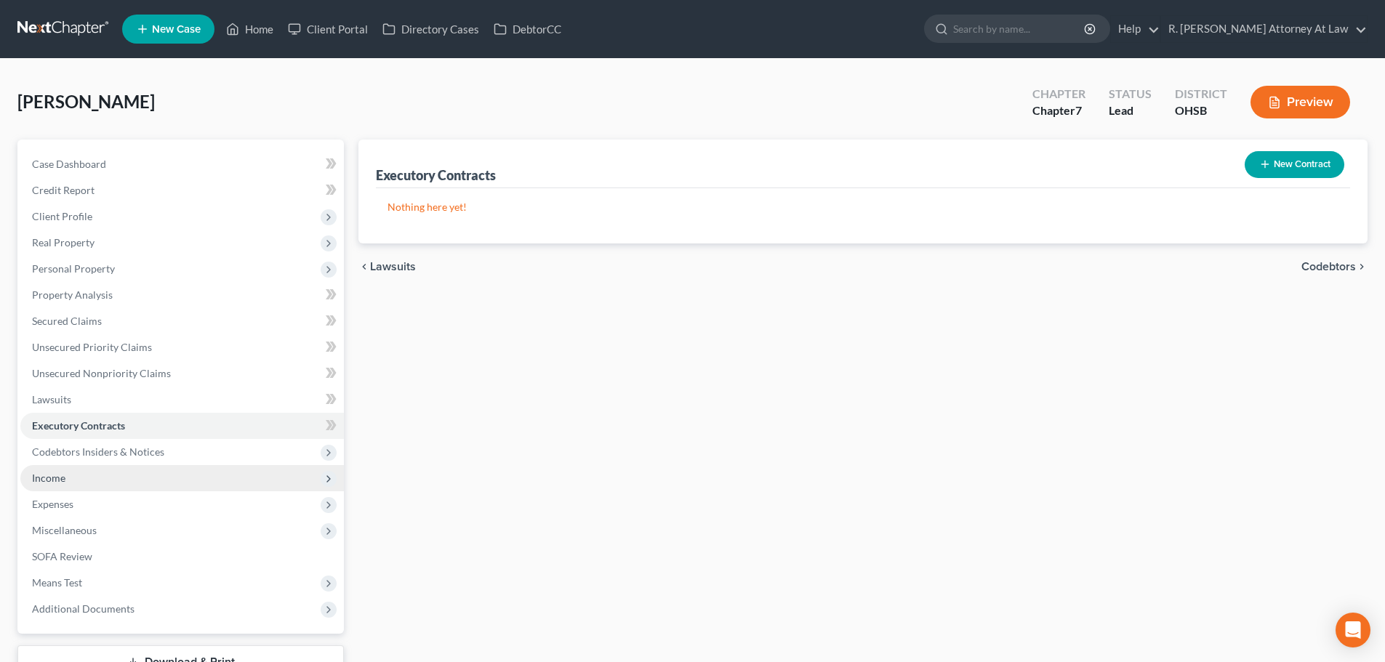
click at [56, 480] on span "Income" at bounding box center [48, 478] width 33 height 12
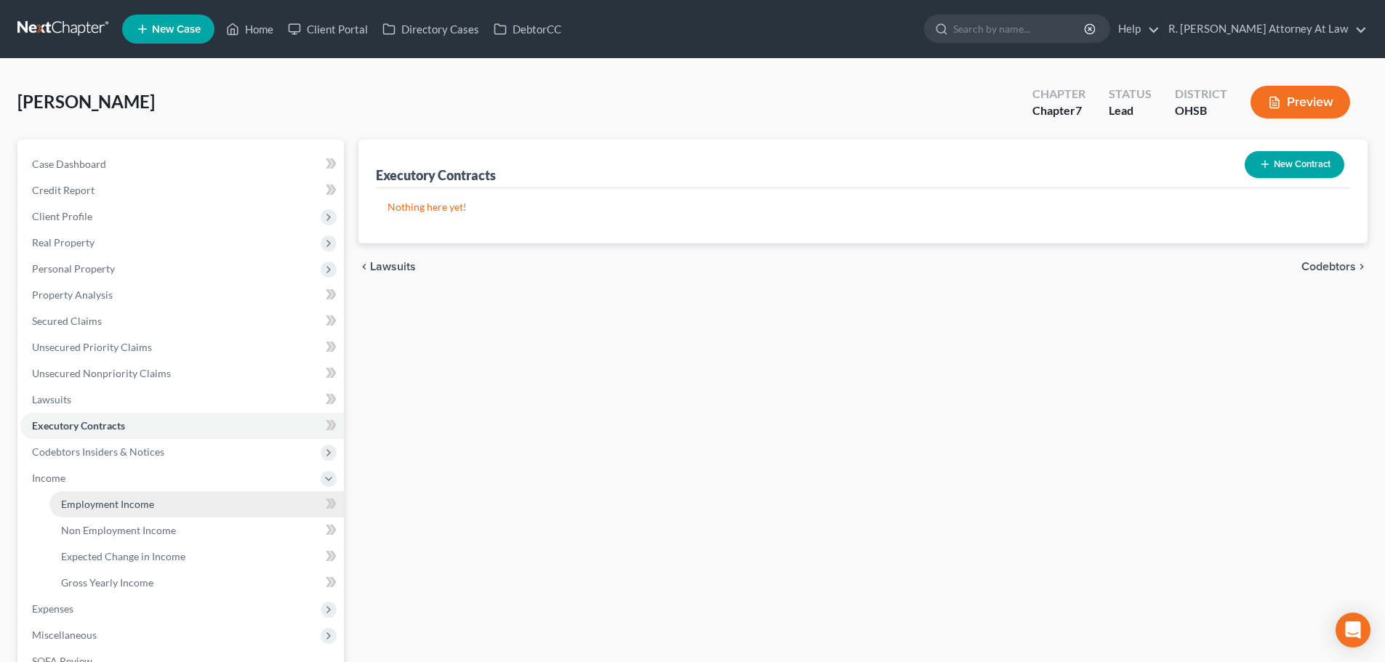
click at [76, 504] on span "Employment Income" at bounding box center [107, 504] width 93 height 12
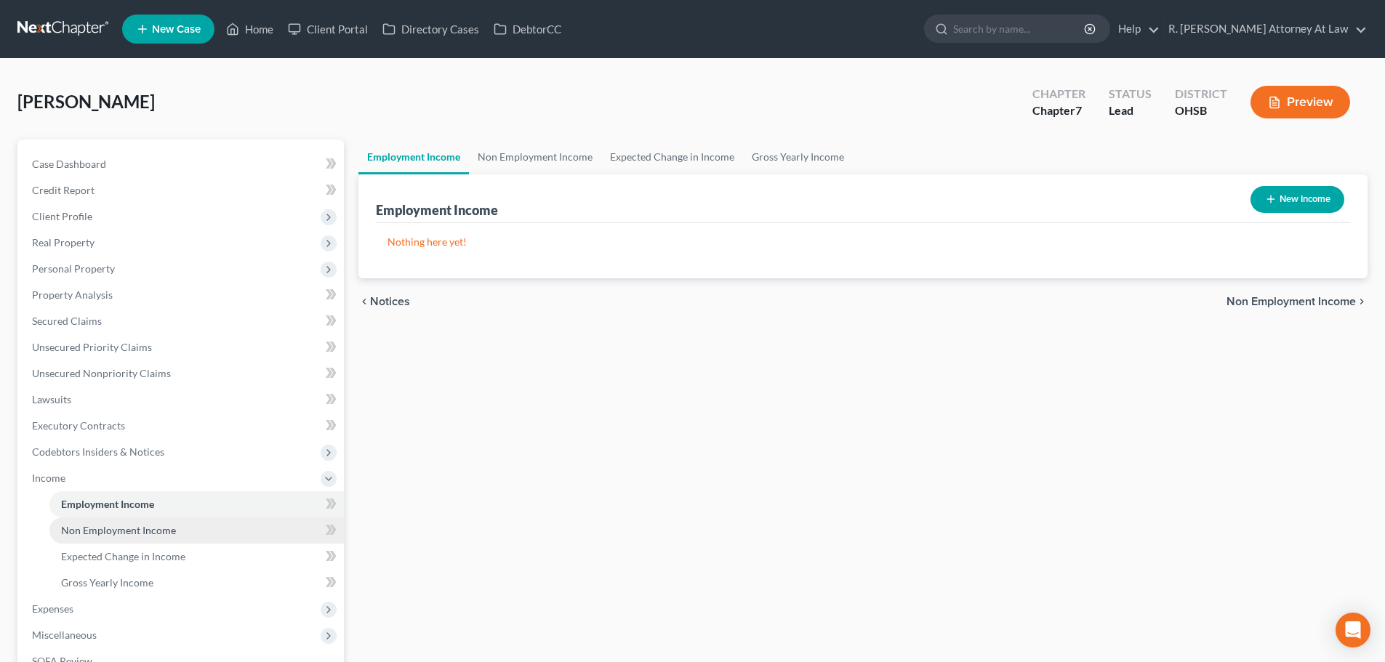
click at [75, 532] on span "Non Employment Income" at bounding box center [118, 530] width 115 height 12
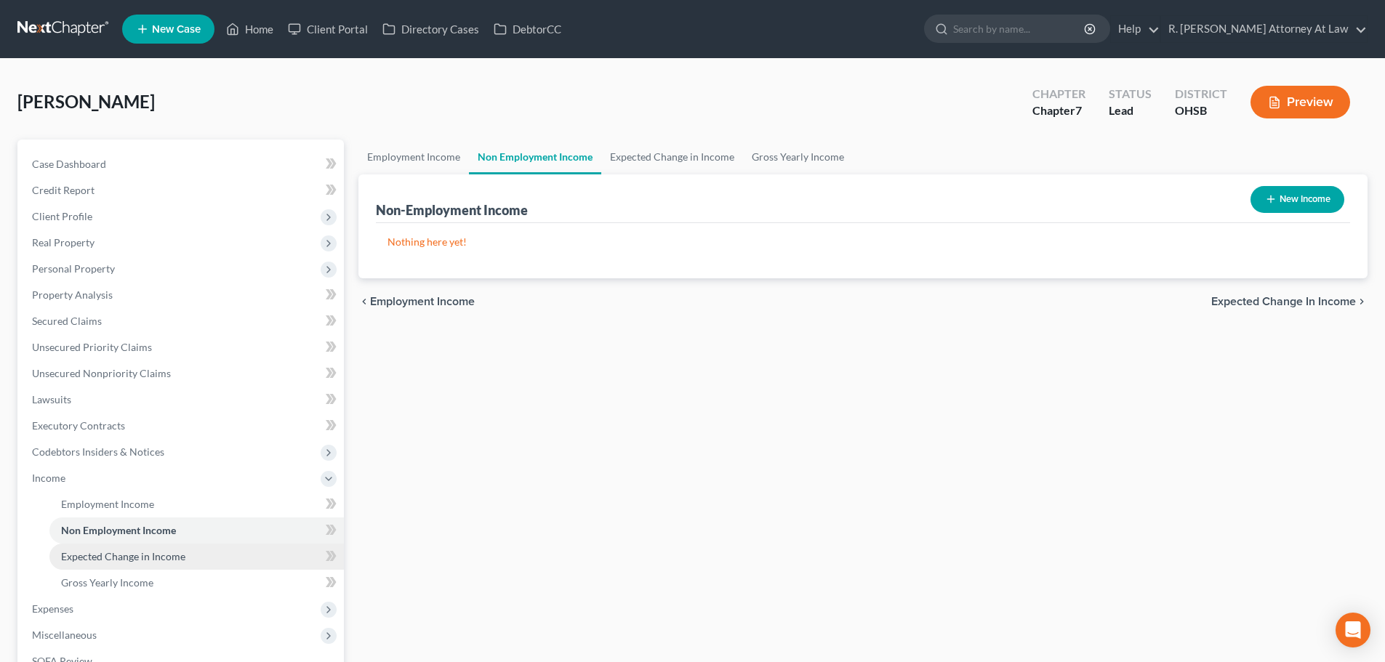
click at [77, 559] on span "Expected Change in Income" at bounding box center [123, 556] width 124 height 12
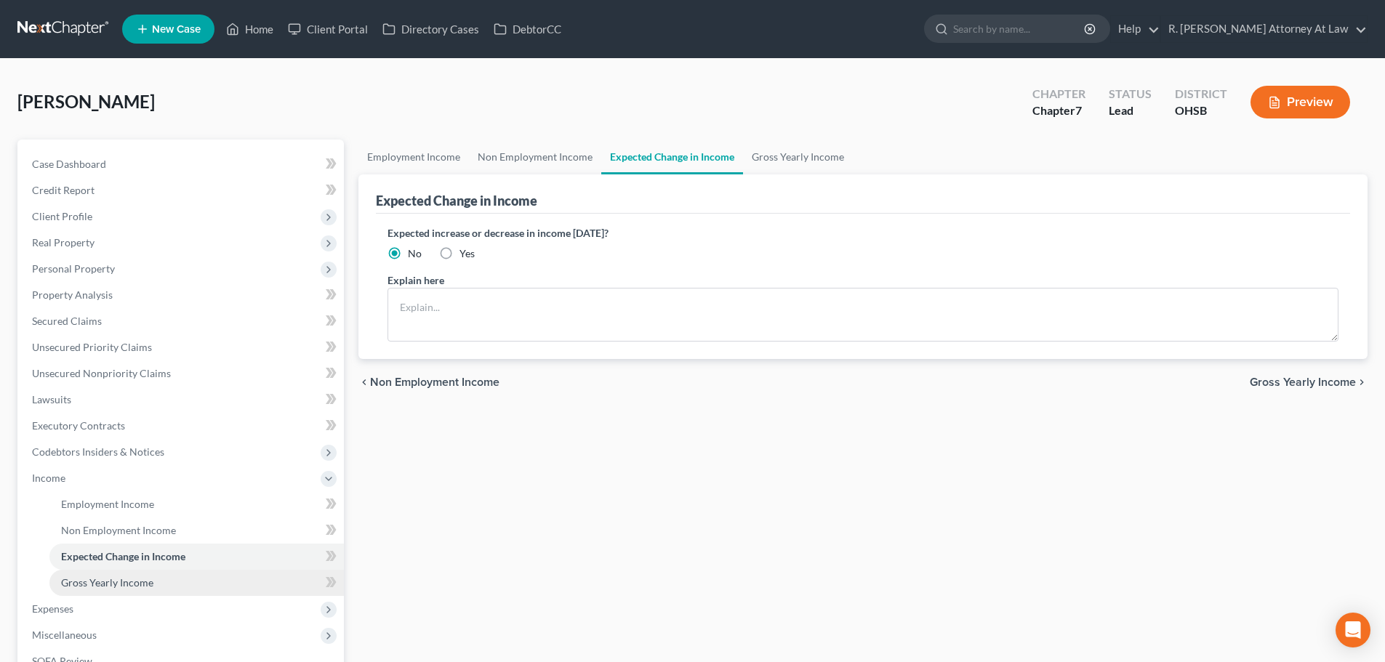
click at [84, 585] on span "Gross Yearly Income" at bounding box center [107, 583] width 92 height 12
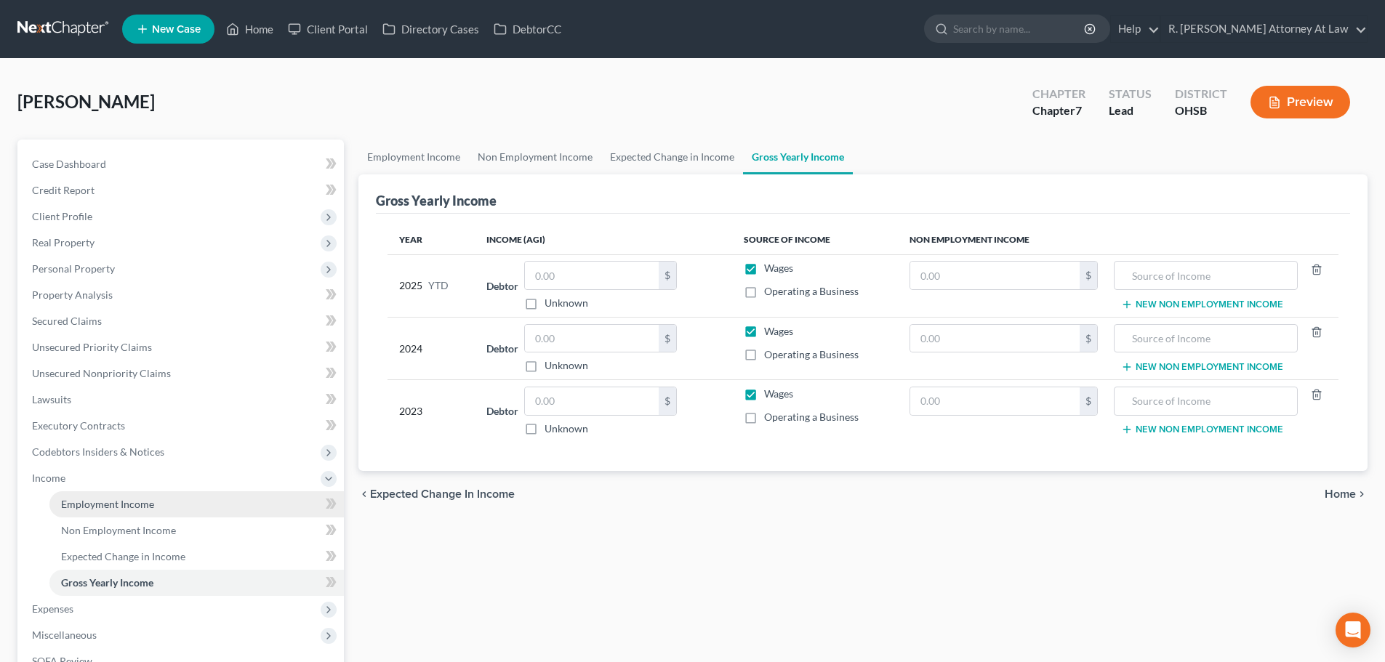
click at [70, 498] on span "Employment Income" at bounding box center [107, 504] width 93 height 12
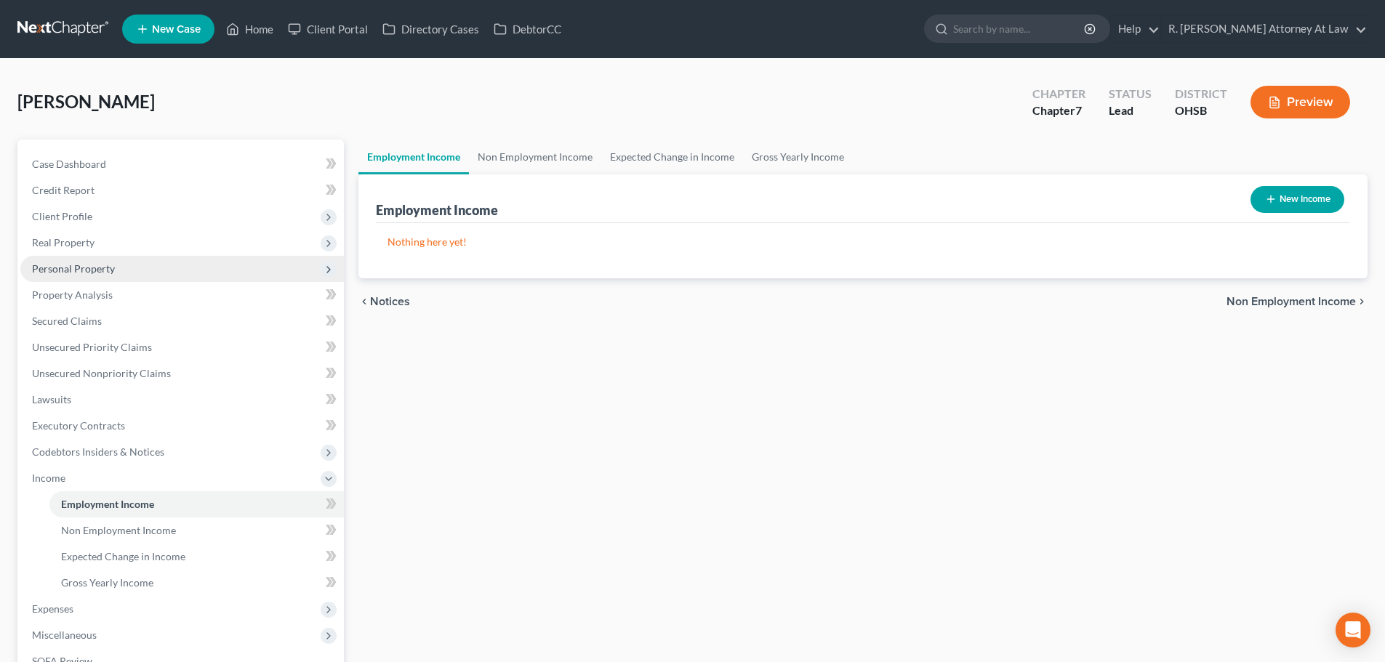
click at [59, 266] on span "Personal Property" at bounding box center [73, 268] width 83 height 12
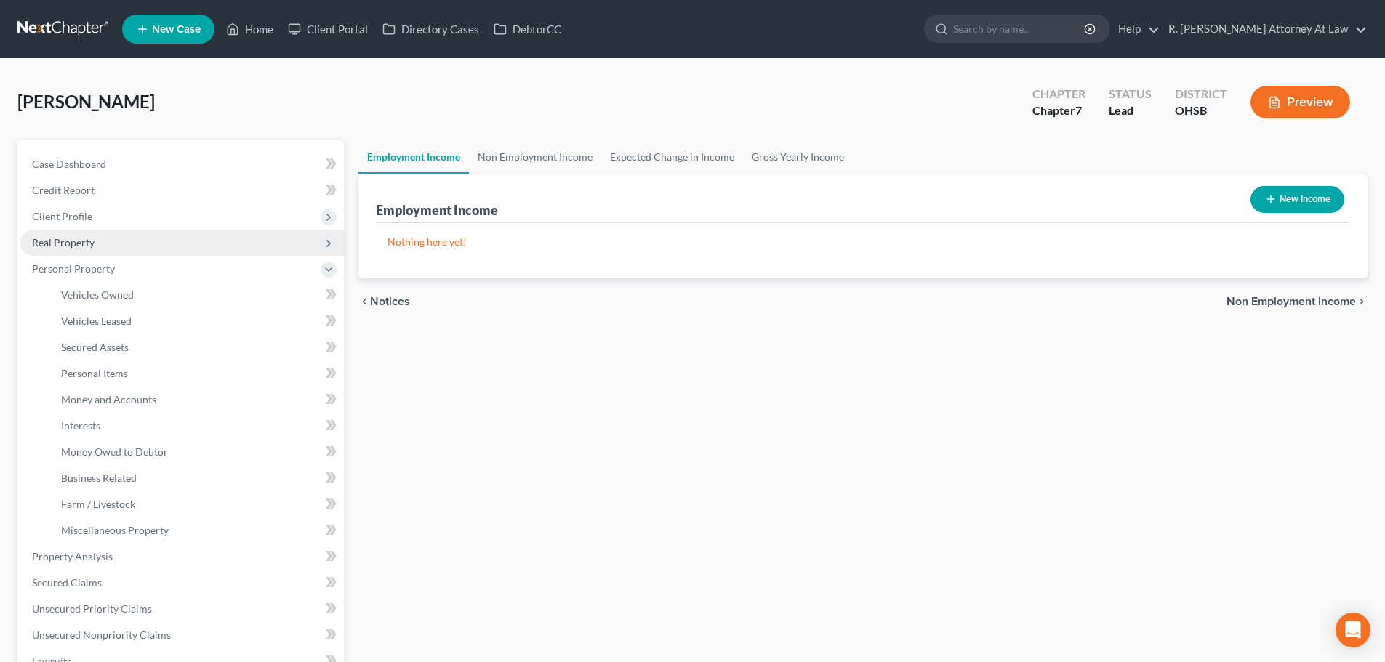
click at [55, 242] on span "Real Property" at bounding box center [63, 242] width 63 height 12
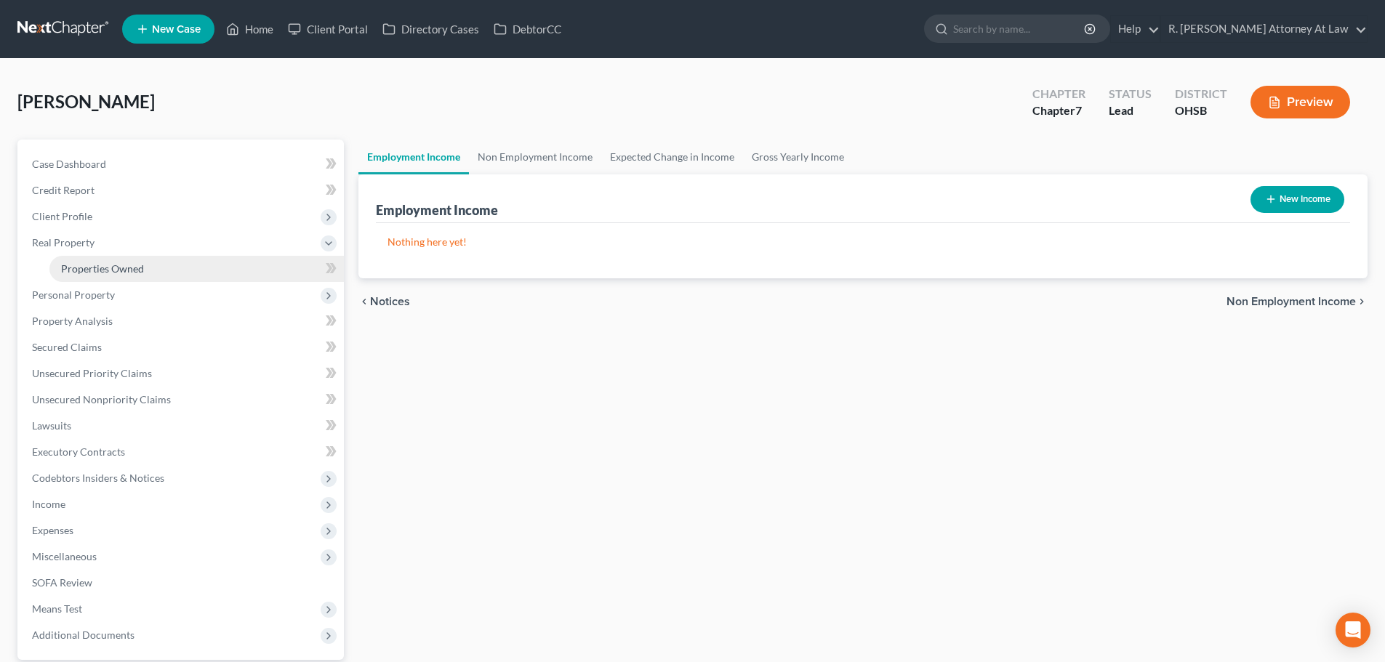
click at [89, 268] on span "Properties Owned" at bounding box center [102, 268] width 83 height 12
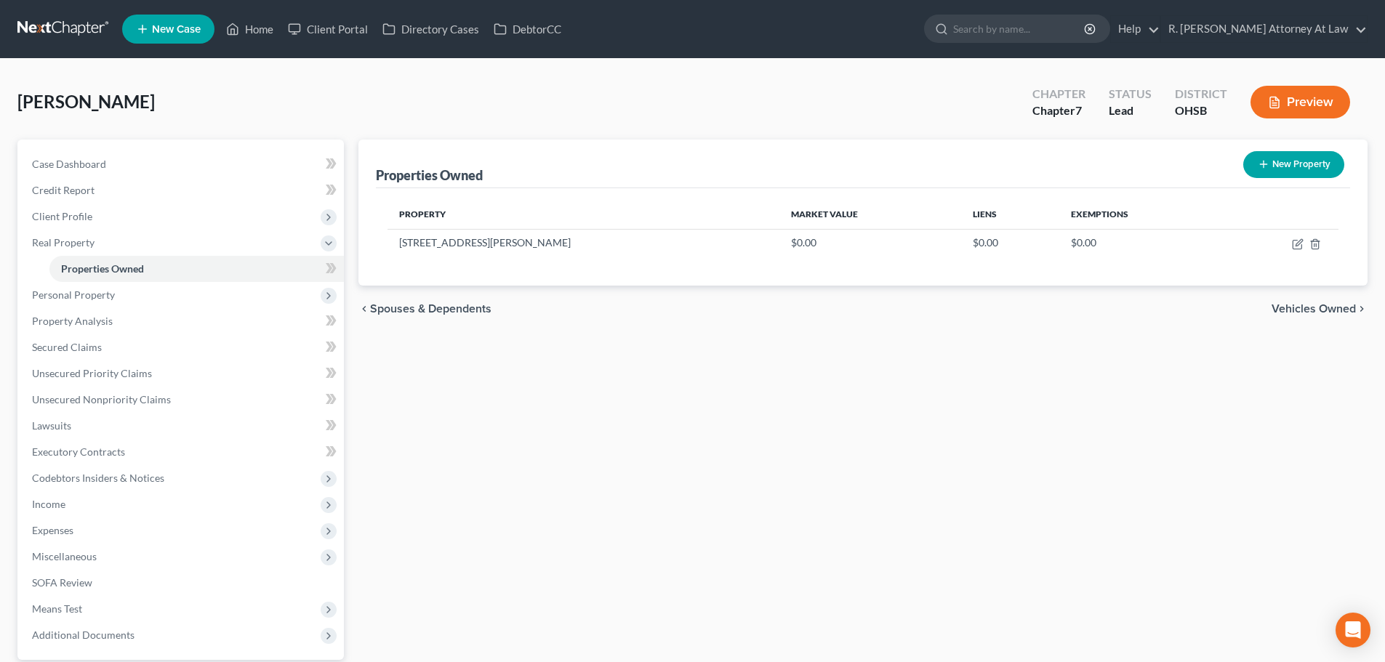
click at [173, 88] on div "[GEOGRAPHIC_DATA][PERSON_NAME] Upgraded Chapter Chapter 7 Status [GEOGRAPHIC_DA…" at bounding box center [692, 107] width 1350 height 63
